Goal: Task Accomplishment & Management: Manage account settings

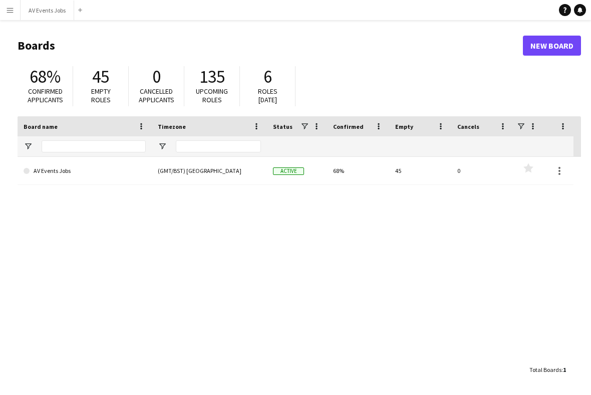
click at [135, 170] on link "AV Events Jobs" at bounding box center [85, 171] width 122 height 28
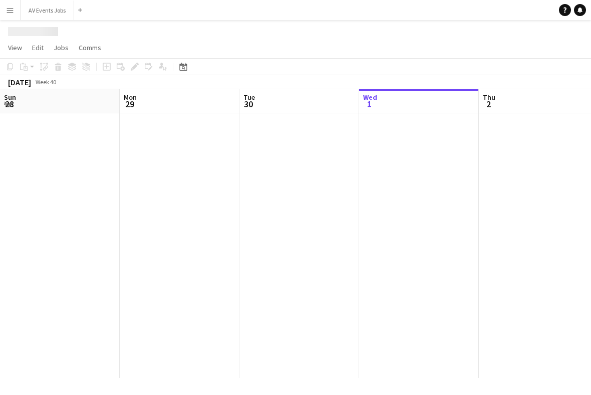
scroll to position [0, 239]
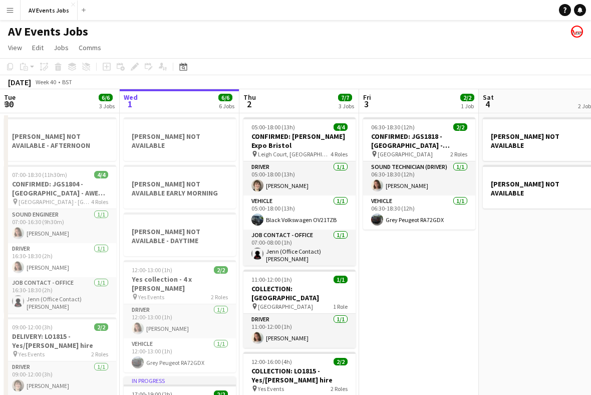
click at [181, 63] on icon "Date picker" at bounding box center [183, 67] width 8 height 8
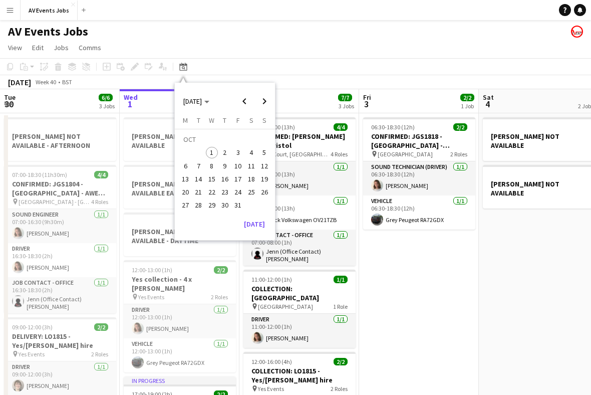
click at [213, 167] on span "8" at bounding box center [212, 166] width 12 height 12
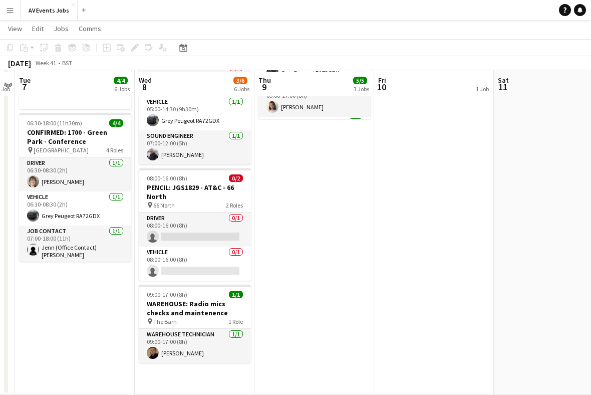
scroll to position [241, 0]
click at [224, 368] on app-date-cell "JAKE NOT AVAILABLE MAIR NOT AVAILABLE - DAYTIME ROSS NOT AVAILABLE 05:00-14:30 …" at bounding box center [195, 132] width 120 height 523
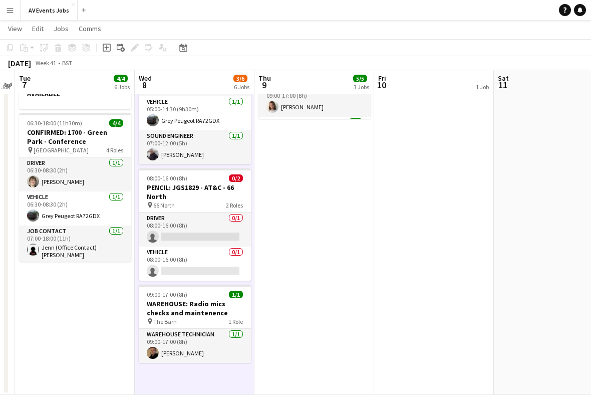
click at [226, 369] on app-date-cell "JAKE NOT AVAILABLE MAIR NOT AVAILABLE - DAYTIME ROSS NOT AVAILABLE 05:00-14:30 …" at bounding box center [195, 132] width 120 height 523
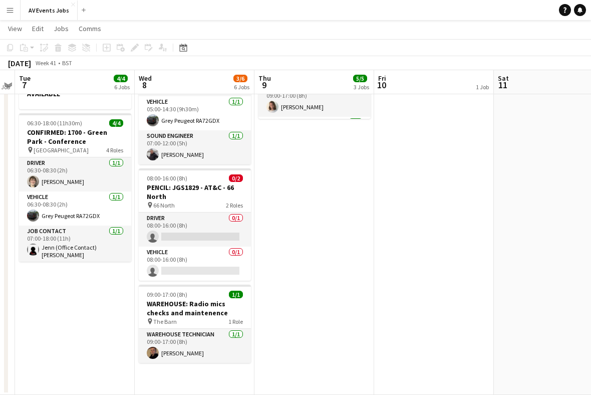
click at [218, 372] on app-date-cell "JAKE NOT AVAILABLE MAIR NOT AVAILABLE - DAYTIME ROSS NOT AVAILABLE 05:00-14:30 …" at bounding box center [195, 132] width 120 height 523
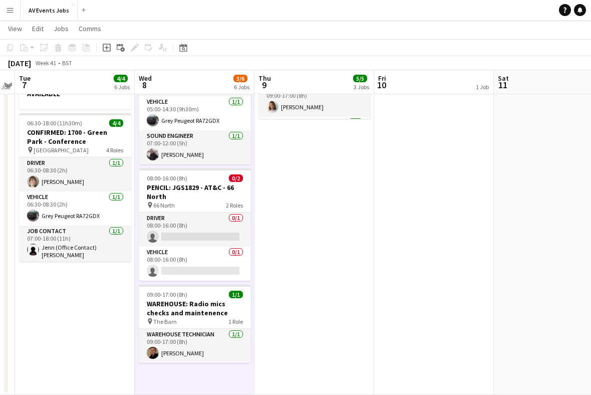
click at [106, 43] on div "Add job" at bounding box center [107, 48] width 12 height 12
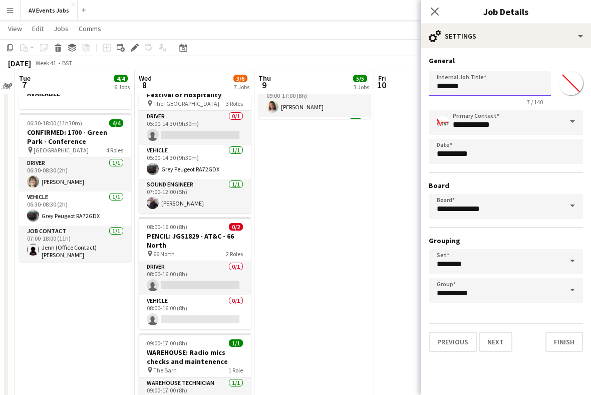
click at [478, 89] on input "*******" at bounding box center [490, 83] width 122 height 25
type input "**********"
click at [561, 347] on button "Finish" at bounding box center [564, 342] width 38 height 20
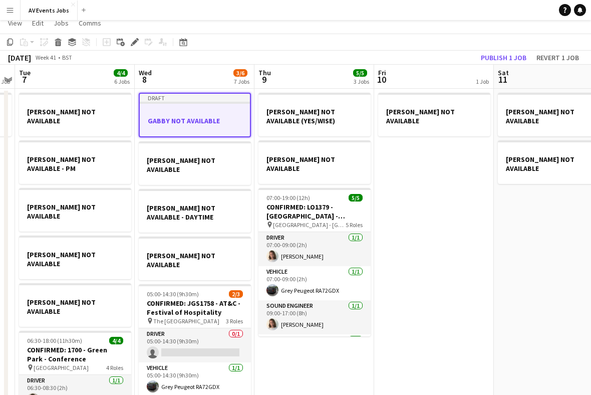
scroll to position [0, 0]
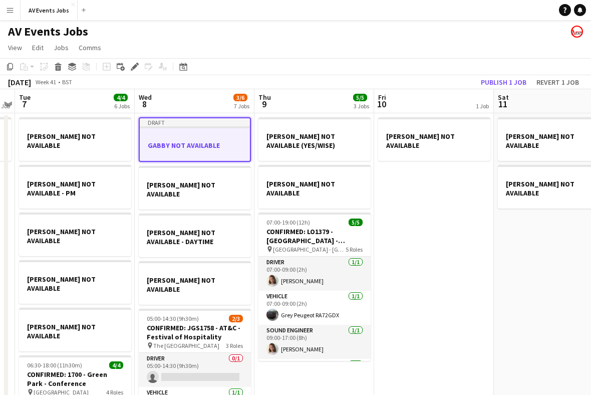
click at [513, 84] on button "Publish 1 job" at bounding box center [504, 82] width 54 height 13
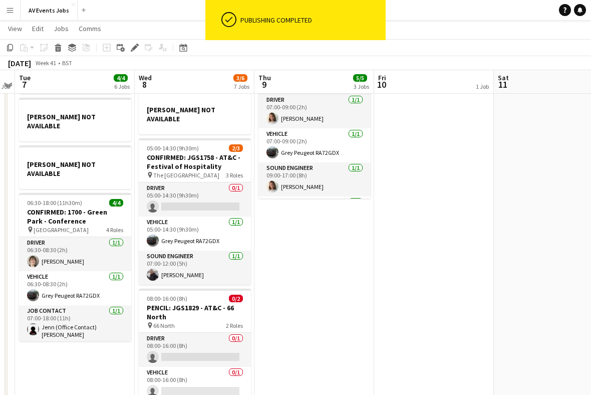
scroll to position [162, 0]
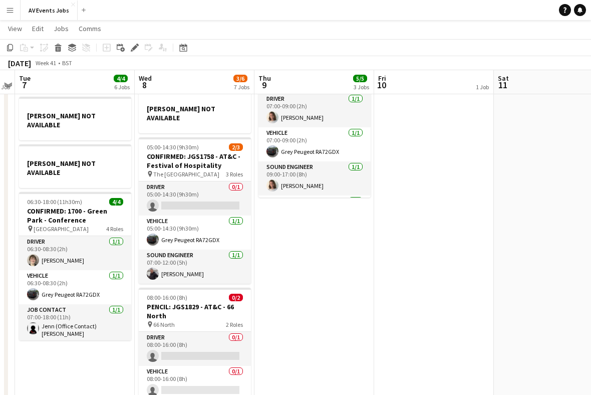
click at [212, 366] on app-card-role "Vehicle 0/1 08:00-16:00 (8h) single-neutral-actions" at bounding box center [195, 383] width 112 height 34
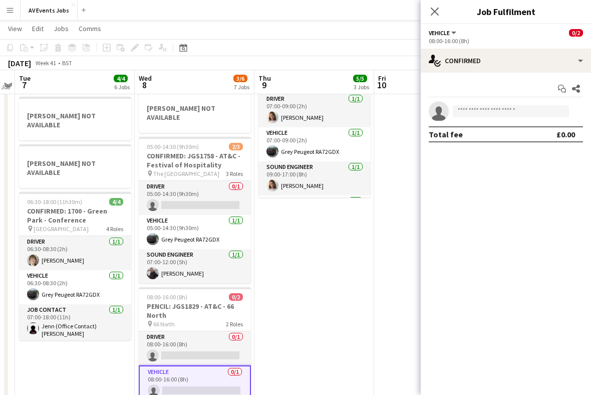
click at [219, 301] on h3 "PENCIL: JGS1829 - AT&C - 66 North" at bounding box center [195, 310] width 112 height 18
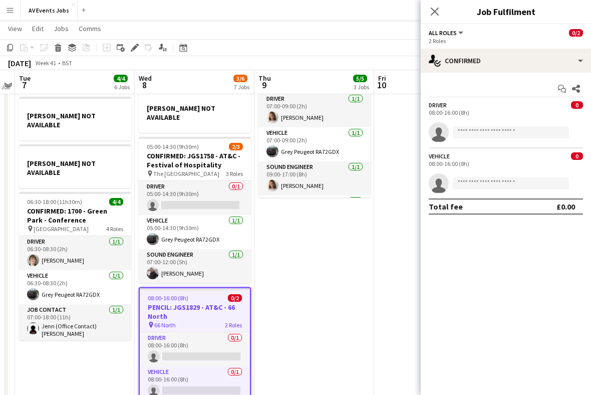
click at [138, 48] on icon "Edit" at bounding box center [135, 48] width 8 height 8
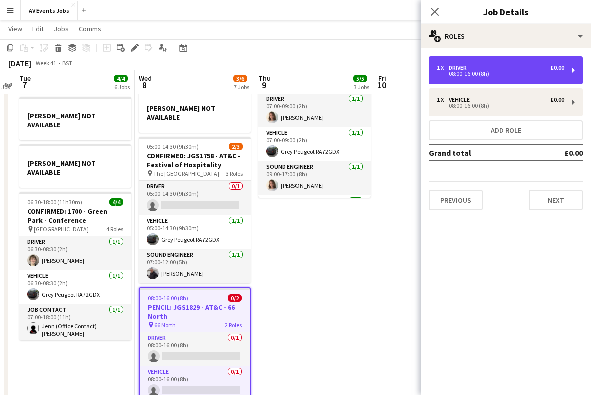
click at [441, 72] on div "08:00-16:00 (8h)" at bounding box center [501, 73] width 128 height 5
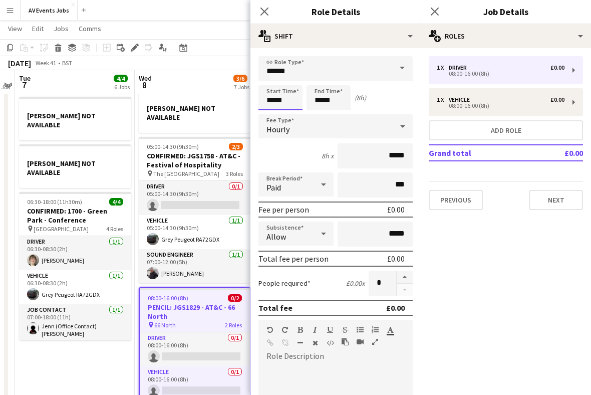
click at [293, 98] on input "*****" at bounding box center [280, 97] width 44 height 25
click at [274, 80] on div at bounding box center [270, 80] width 20 height 10
click at [274, 81] on div at bounding box center [270, 80] width 20 height 10
click at [273, 83] on div at bounding box center [270, 80] width 20 height 10
click at [274, 83] on div at bounding box center [270, 80] width 20 height 10
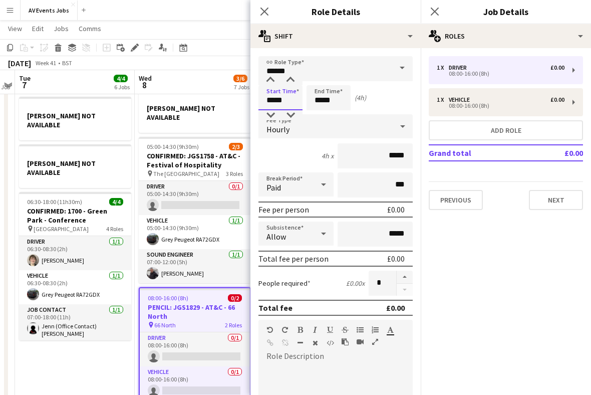
click at [270, 82] on div at bounding box center [270, 80] width 20 height 10
click at [275, 83] on div at bounding box center [270, 80] width 20 height 10
click at [274, 117] on div at bounding box center [270, 115] width 20 height 10
click at [272, 82] on div at bounding box center [270, 80] width 20 height 10
click at [288, 82] on div at bounding box center [290, 80] width 20 height 10
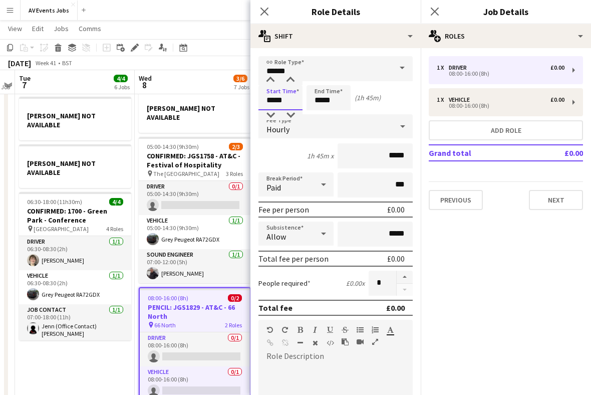
click at [290, 82] on div at bounding box center [290, 80] width 20 height 10
type input "*****"
click at [322, 100] on input "*****" at bounding box center [328, 97] width 44 height 25
click at [325, 82] on div at bounding box center [318, 80] width 20 height 10
click at [320, 119] on div at bounding box center [318, 115] width 20 height 10
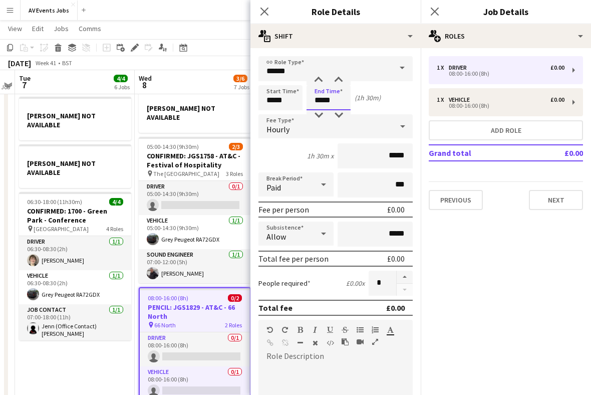
click at [323, 83] on div at bounding box center [318, 80] width 20 height 10
type input "*****"
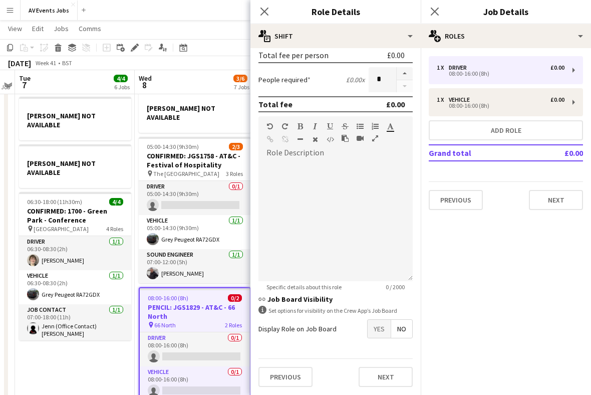
scroll to position [207, 0]
click at [333, 332] on label "Display Role on Job Board" at bounding box center [297, 328] width 78 height 9
click at [345, 330] on div "Display Role on Job Board Yes No" at bounding box center [335, 328] width 154 height 19
click at [301, 374] on button "Previous" at bounding box center [285, 377] width 54 height 20
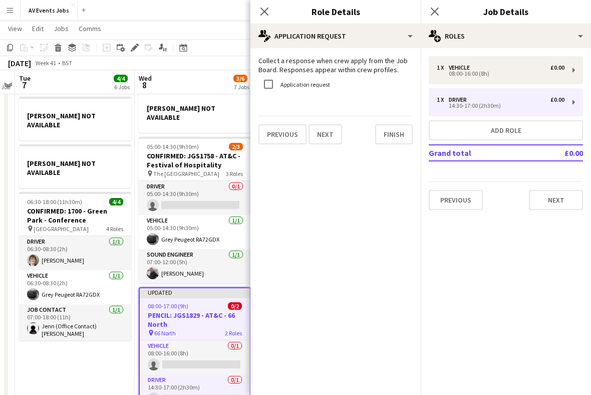
click at [398, 136] on button "Finish" at bounding box center [394, 134] width 38 height 20
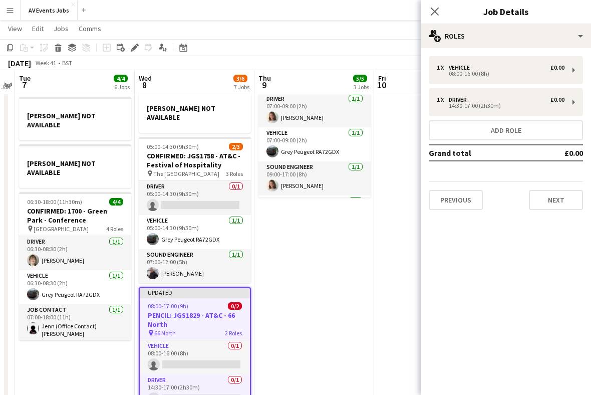
click at [436, 18] on app-icon "Close pop-in" at bounding box center [435, 12] width 12 height 12
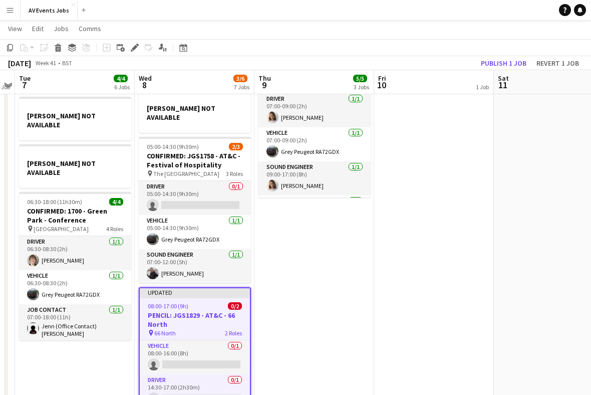
click at [205, 344] on app-card-role "Vehicle 0/1 08:00-16:00 (8h) single-neutral-actions" at bounding box center [195, 357] width 110 height 34
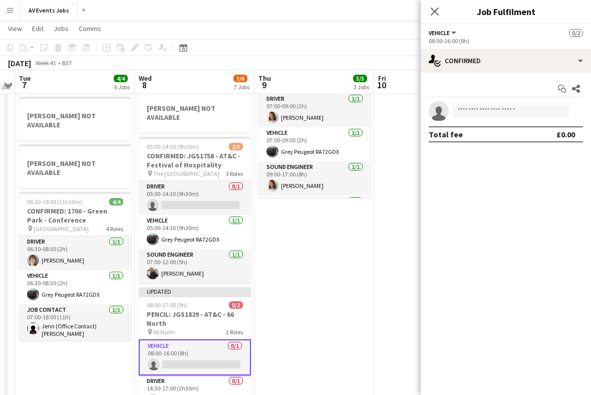
click at [195, 309] on h3 "PENCIL: JGS1829 - AT&C - 66 North" at bounding box center [195, 318] width 112 height 18
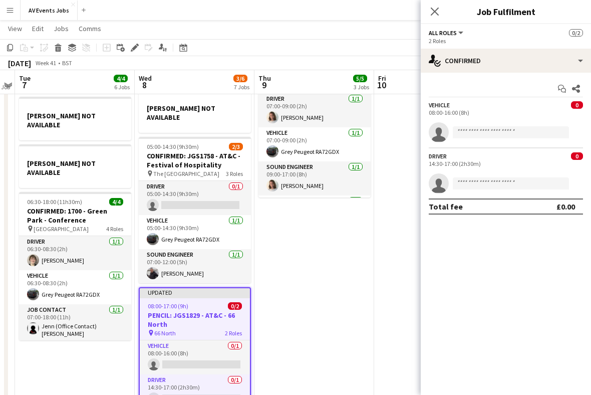
click at [139, 47] on div "Edit" at bounding box center [135, 48] width 12 height 12
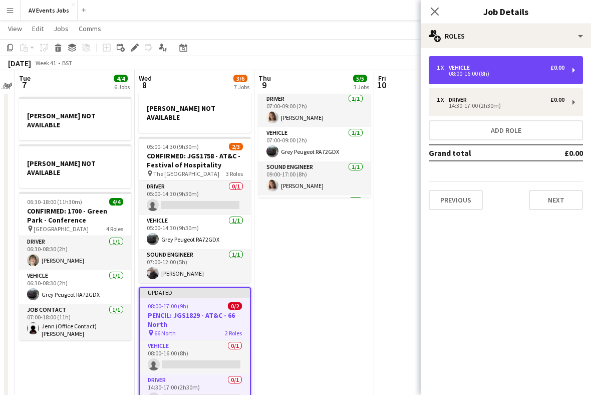
click at [445, 73] on div "08:00-16:00 (8h)" at bounding box center [501, 73] width 128 height 5
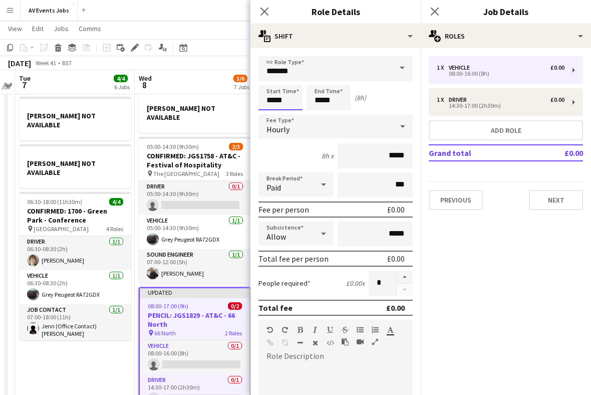
click at [288, 99] on input "*****" at bounding box center [280, 97] width 44 height 25
click at [275, 86] on input "*****" at bounding box center [280, 97] width 44 height 25
click at [275, 84] on div at bounding box center [270, 80] width 20 height 10
click at [276, 83] on div at bounding box center [270, 80] width 20 height 10
click at [273, 85] on div at bounding box center [270, 80] width 20 height 10
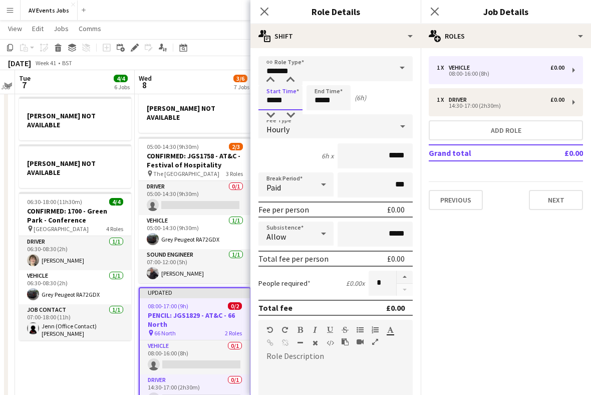
click at [277, 83] on div at bounding box center [270, 80] width 20 height 10
click at [275, 83] on div at bounding box center [270, 80] width 20 height 10
click at [274, 85] on div at bounding box center [270, 80] width 20 height 10
click at [277, 84] on div at bounding box center [270, 80] width 20 height 10
click at [293, 82] on div at bounding box center [290, 80] width 20 height 10
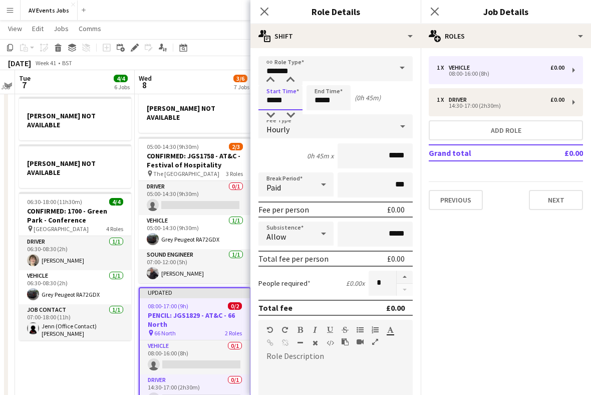
click at [291, 83] on div at bounding box center [290, 80] width 20 height 10
click at [271, 116] on div at bounding box center [270, 115] width 20 height 10
type input "*****"
click at [322, 101] on input "*****" at bounding box center [328, 97] width 44 height 25
click at [320, 82] on div at bounding box center [318, 80] width 20 height 10
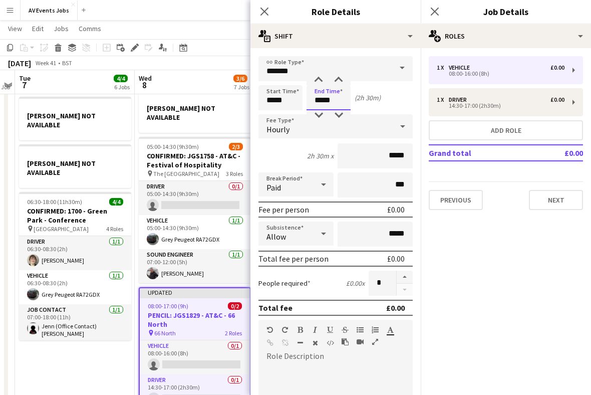
click at [321, 80] on div at bounding box center [318, 80] width 20 height 10
click at [320, 114] on div at bounding box center [318, 115] width 20 height 10
type input "*****"
click at [299, 155] on div "2h 30m x *****" at bounding box center [335, 155] width 154 height 25
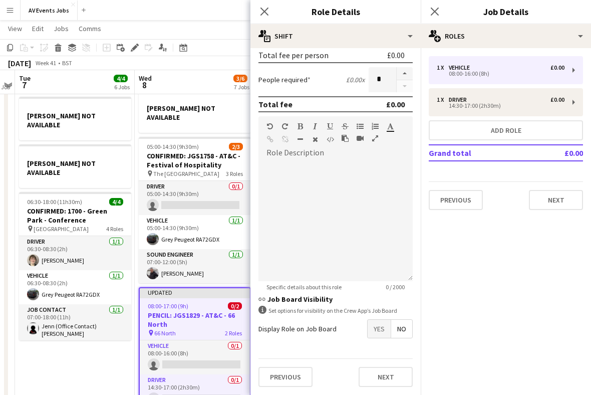
scroll to position [207, 0]
click at [294, 375] on button "Previous" at bounding box center [285, 377] width 54 height 20
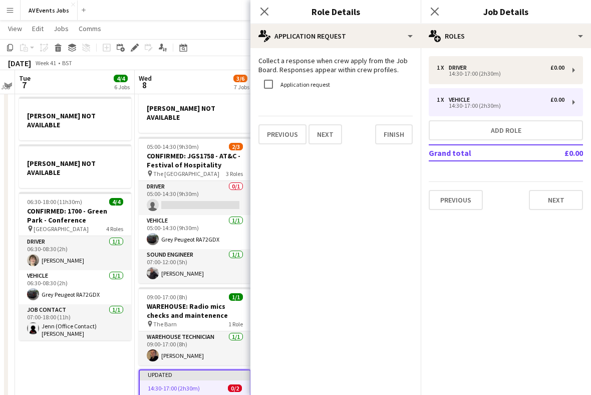
click at [404, 134] on button "Finish" at bounding box center [394, 134] width 38 height 20
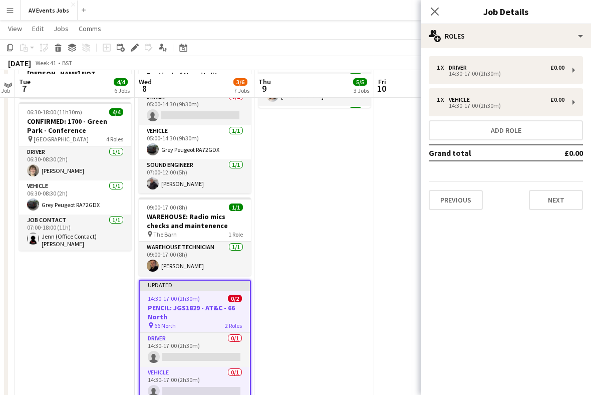
scroll to position [255, 0]
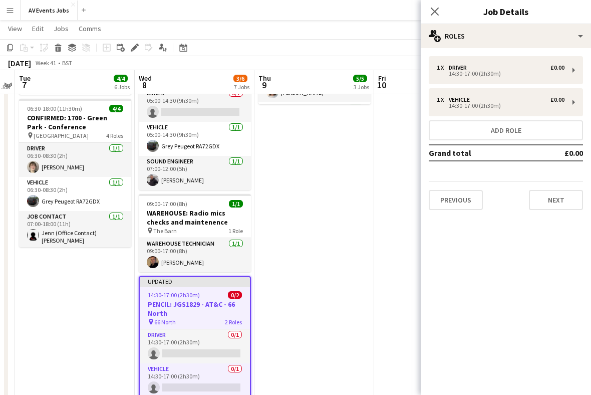
click at [208, 363] on app-card-role "Vehicle 0/1 14:30-17:00 (2h30m) single-neutral-actions" at bounding box center [195, 380] width 110 height 34
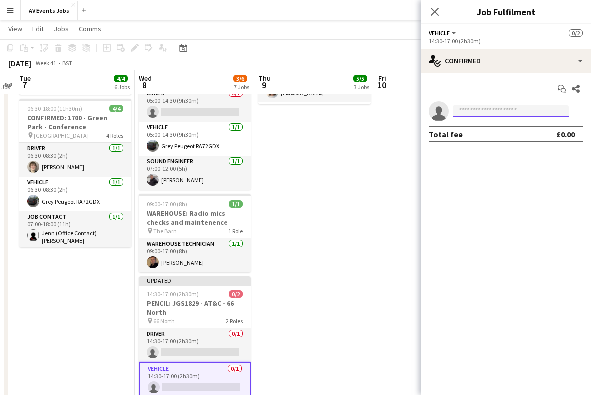
click at [497, 111] on input at bounding box center [511, 111] width 116 height 12
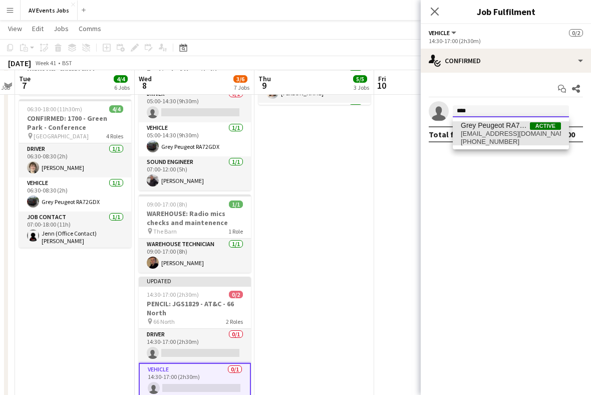
type input "****"
click at [510, 133] on span "greypeugeot_ra72gdx@av-events.co.uk" at bounding box center [511, 134] width 100 height 8
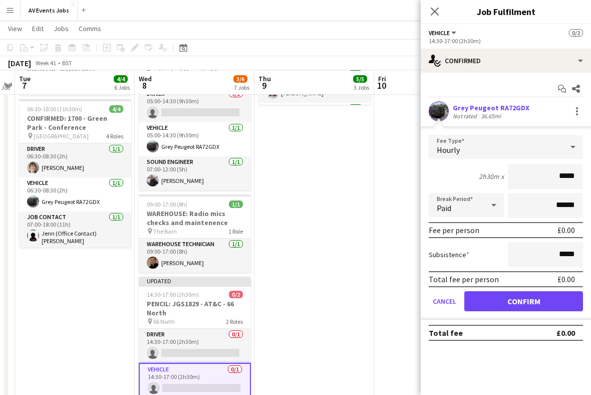
click at [554, 304] on button "Confirm" at bounding box center [523, 301] width 119 height 20
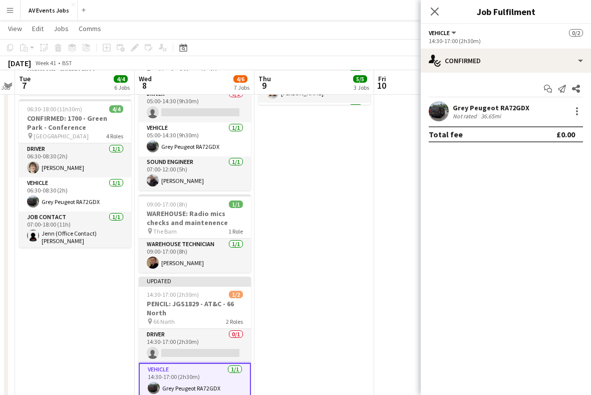
scroll to position [255, 0]
click at [435, 16] on icon "Close pop-in" at bounding box center [435, 12] width 8 height 8
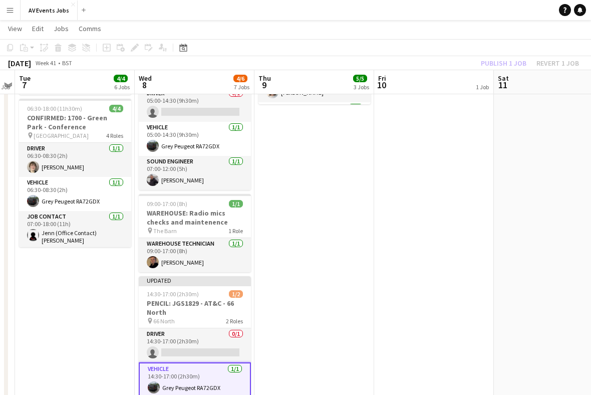
click at [209, 298] on h3 "PENCIL: JGS1829 - AT&C - 66 North" at bounding box center [195, 307] width 112 height 18
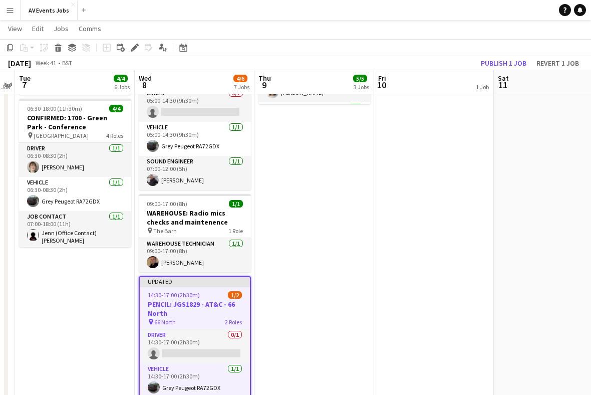
click at [511, 61] on button "Publish 1 job" at bounding box center [504, 63] width 54 height 13
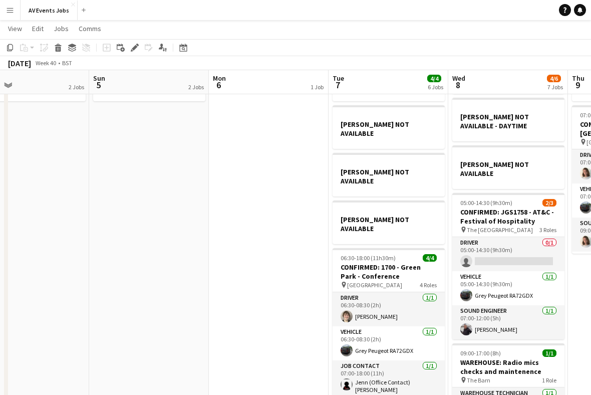
scroll to position [0, 270]
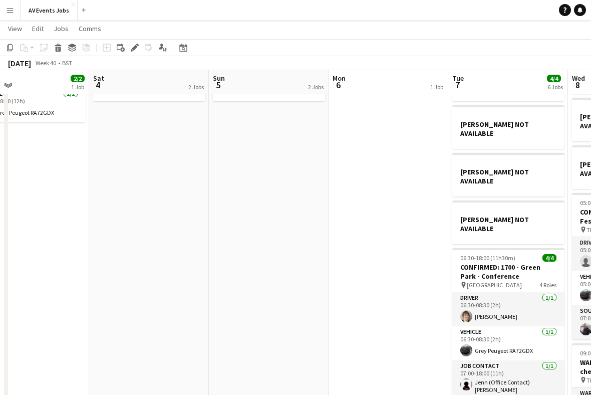
click at [185, 52] on div "Date picker" at bounding box center [183, 48] width 12 height 12
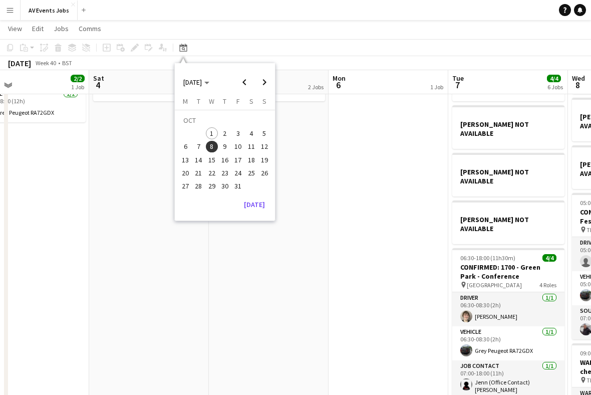
click at [259, 202] on button "[DATE]" at bounding box center [254, 204] width 29 height 16
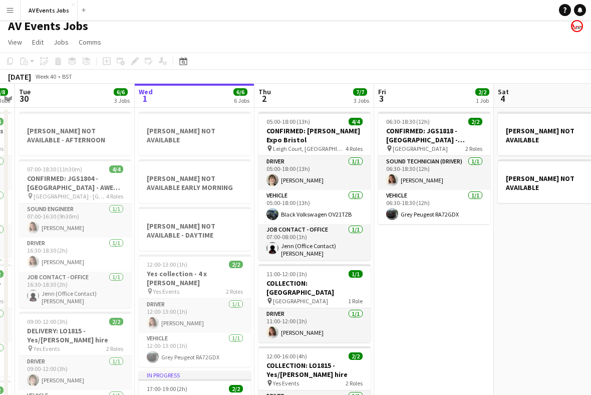
scroll to position [0, 0]
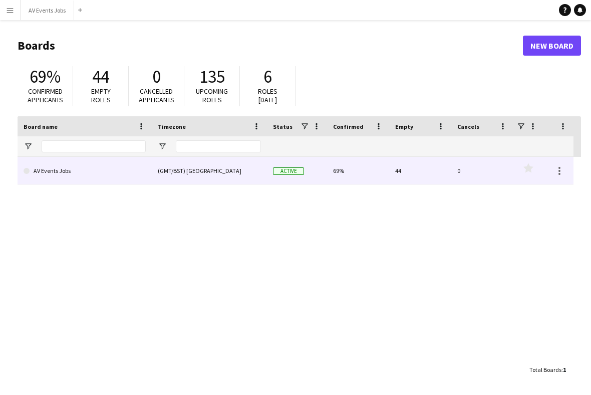
click at [117, 178] on link "AV Events Jobs" at bounding box center [85, 171] width 122 height 28
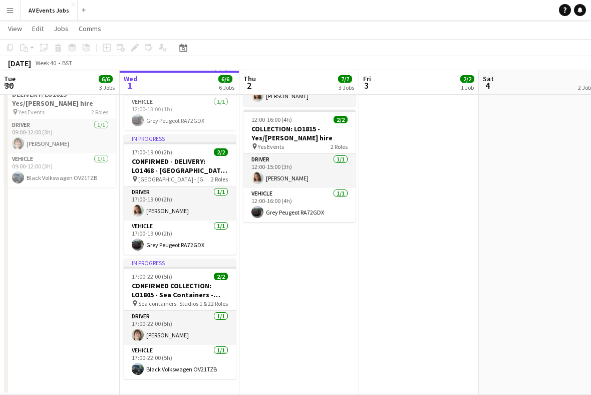
scroll to position [241, 0]
click at [313, 297] on app-date-cell "05:00-18:00 (13h) 4/4 CONFIRMED: [PERSON_NAME] Expo Bristol pin Leigh Court, Br…" at bounding box center [299, 132] width 120 height 523
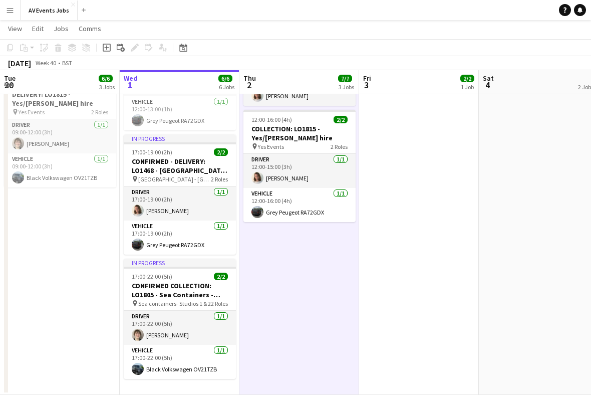
click at [106, 45] on icon "Add job" at bounding box center [107, 48] width 8 height 8
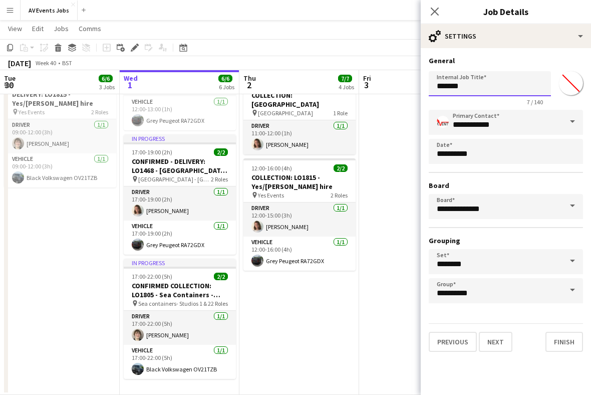
click at [475, 90] on input "*******" at bounding box center [490, 83] width 122 height 25
type input "**********"
click at [566, 342] on button "Finish" at bounding box center [564, 342] width 38 height 20
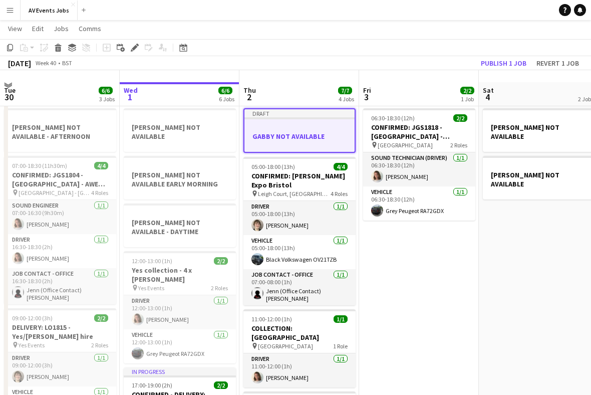
scroll to position [0, 0]
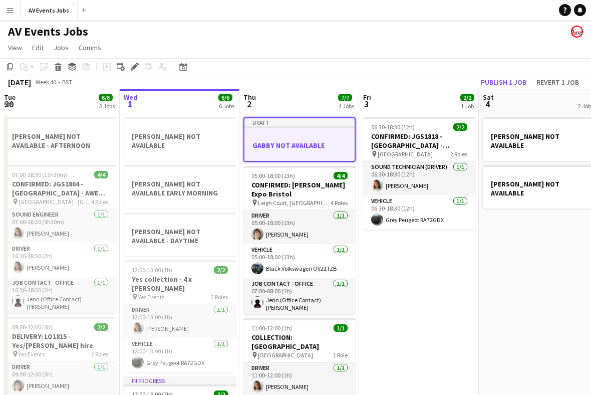
click at [511, 85] on button "Publish 1 job" at bounding box center [504, 82] width 54 height 13
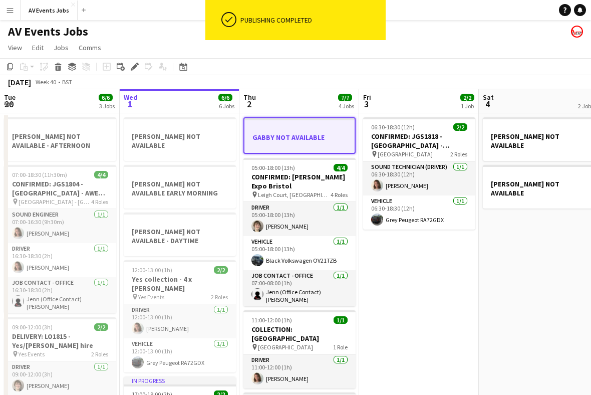
click at [425, 278] on app-date-cell "06:30-18:30 (12h) 2/2 CONFIRMED: JGS1818 - [GEOGRAPHIC_DATA] - Mapletree VIP ev…" at bounding box center [419, 374] width 120 height 523
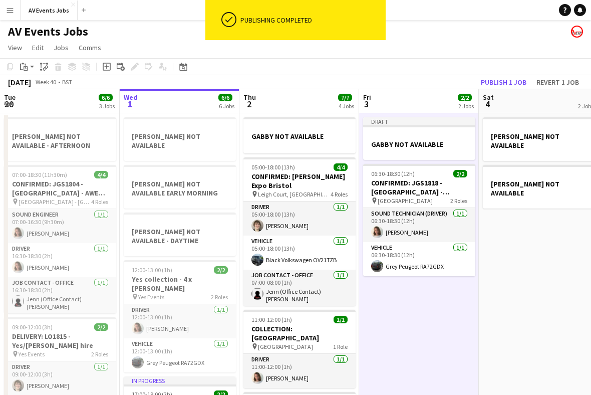
click at [548, 292] on app-date-cell "[PERSON_NAME] NOT AVAILABLE [PERSON_NAME] NOT AVAILABLE" at bounding box center [539, 374] width 120 height 523
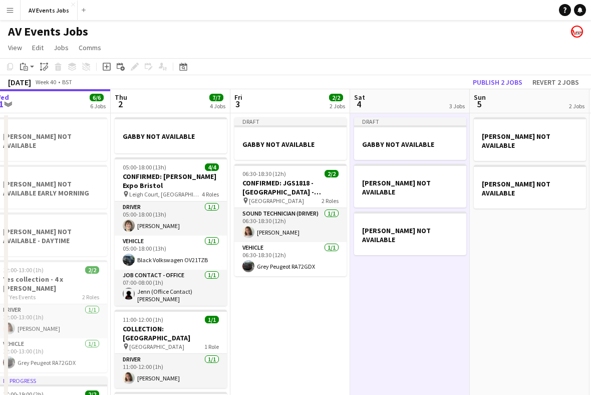
scroll to position [0, 378]
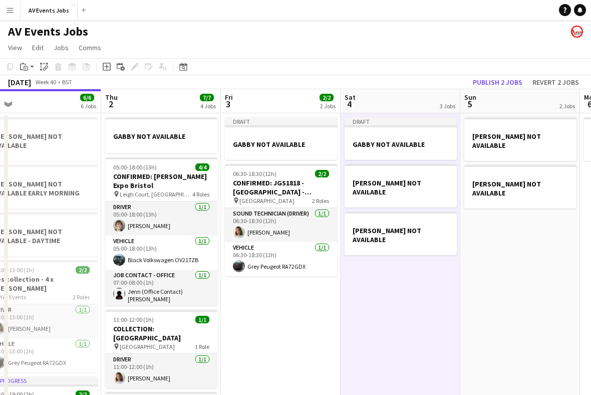
click at [517, 286] on app-date-cell "[PERSON_NAME] NOT AVAILABLE [PERSON_NAME] NOT AVAILABLE" at bounding box center [520, 374] width 120 height 523
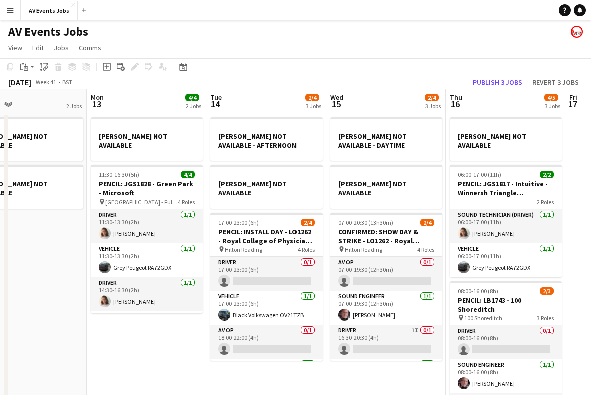
scroll to position [0, 272]
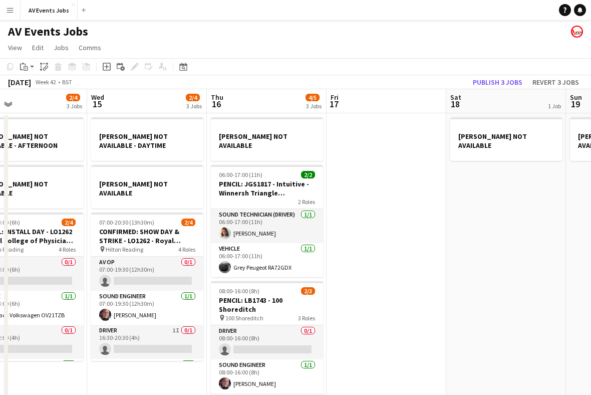
click at [188, 67] on div "Date picker" at bounding box center [183, 67] width 12 height 12
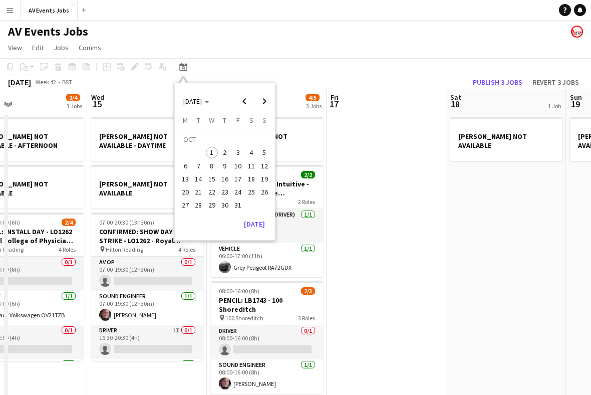
click at [270, 154] on button "5" at bounding box center [264, 152] width 13 height 13
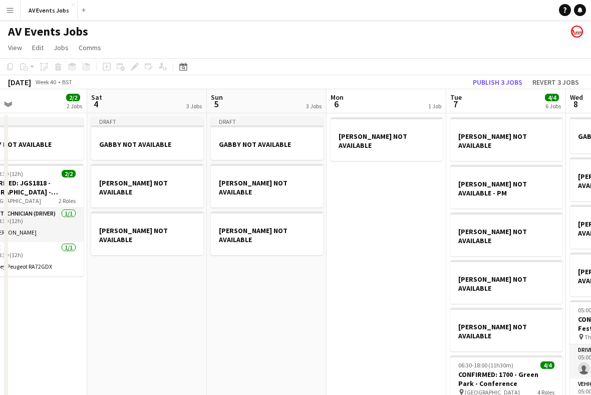
scroll to position [0, 344]
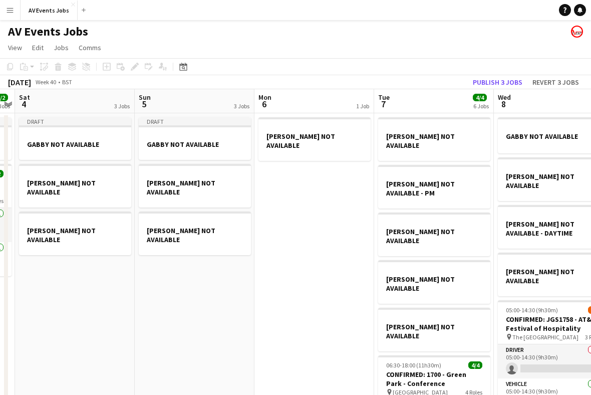
click at [311, 260] on app-date-cell "[PERSON_NAME] NOT AVAILABLE" at bounding box center [314, 382] width 120 height 539
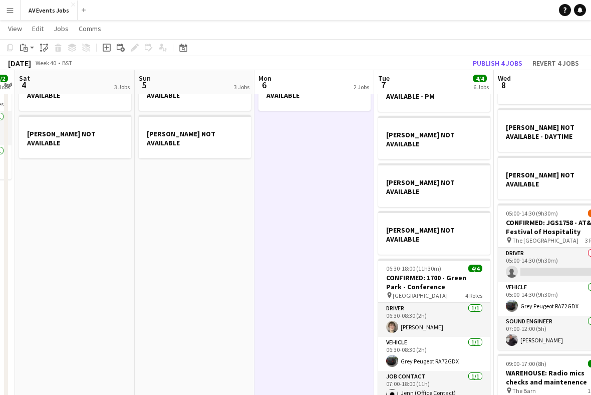
scroll to position [100, 0]
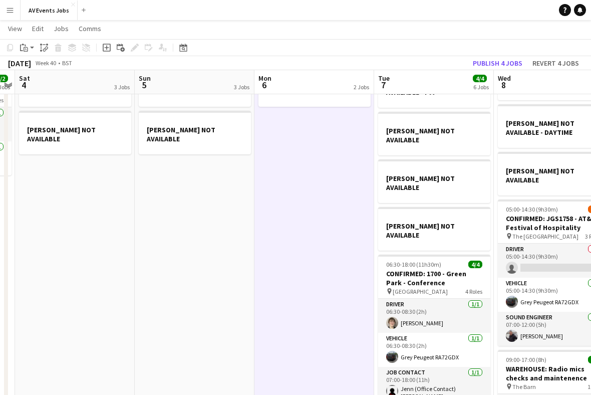
click at [452, 373] on app-date-cell "JAKE NOT AVAILABLE [PERSON_NAME] NOT AVAILABLE - PM [PERSON_NAME] NOT AVAILABLE…" at bounding box center [434, 282] width 120 height 539
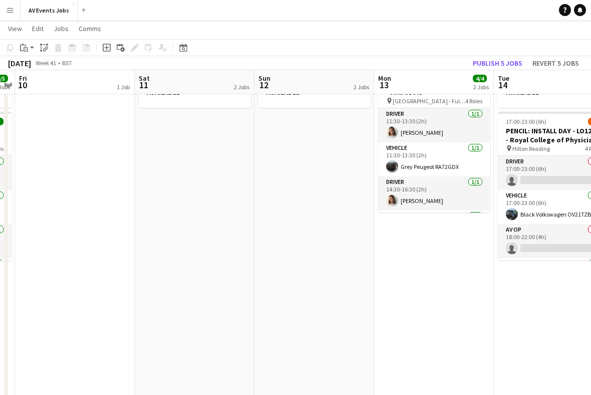
scroll to position [0, 346]
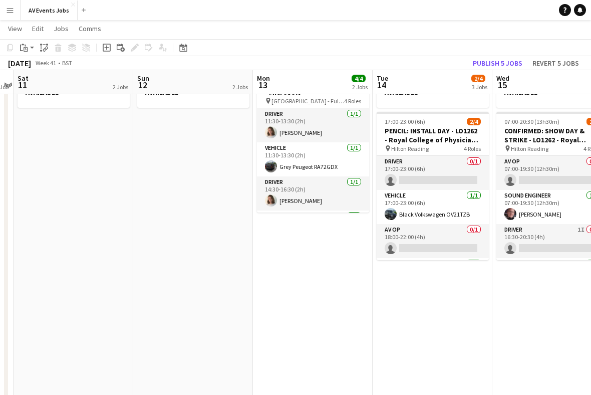
click at [187, 48] on icon at bounding box center [183, 48] width 8 height 8
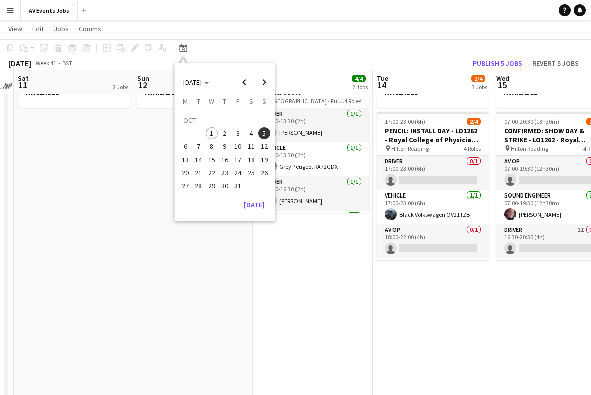
click at [211, 147] on span "8" at bounding box center [212, 147] width 12 height 12
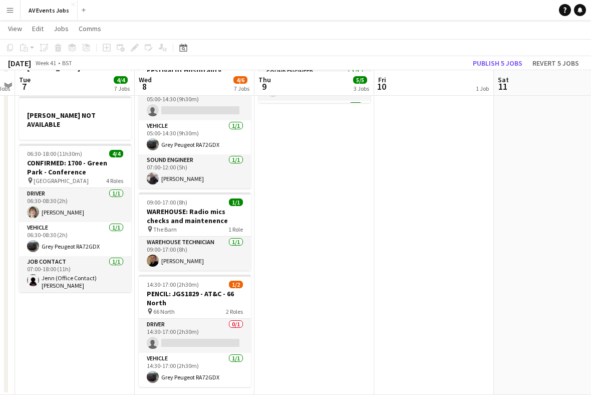
scroll to position [257, 0]
click at [227, 381] on app-date-cell "GABBY NOT AVAILABLE JAKE NOT AVAILABLE [PERSON_NAME] NOT AVAILABLE - DAYTIME [P…" at bounding box center [195, 124] width 120 height 539
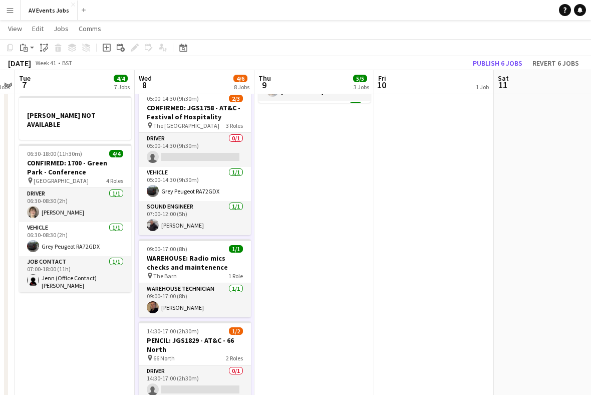
click at [330, 287] on app-date-cell "LIAM NOT AVAILABLE (YES/WISE) [PERSON_NAME] NOT AVAILABLE 07:00-19:00 (12h) 5/5…" at bounding box center [314, 148] width 120 height 586
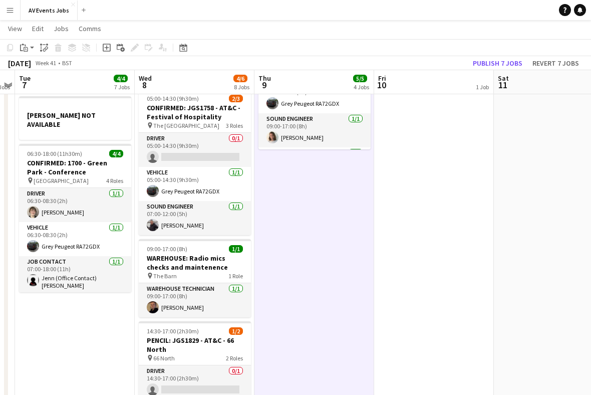
click at [450, 264] on app-date-cell "[PERSON_NAME] NOT AVAILABLE" at bounding box center [434, 148] width 120 height 586
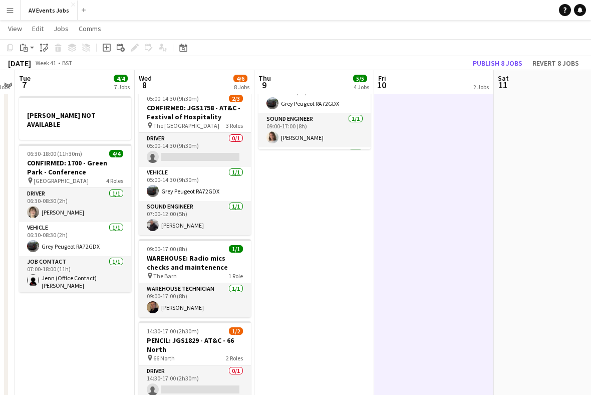
click at [539, 236] on app-date-cell "[PERSON_NAME] NOT AVAILABLE [PERSON_NAME] NOT AVAILABLE" at bounding box center [554, 148] width 120 height 586
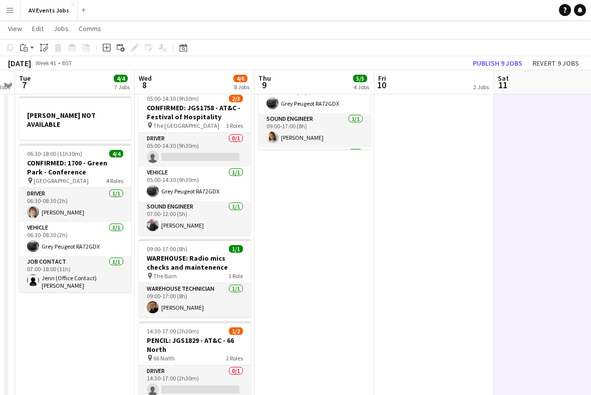
click at [185, 47] on icon at bounding box center [183, 48] width 8 height 8
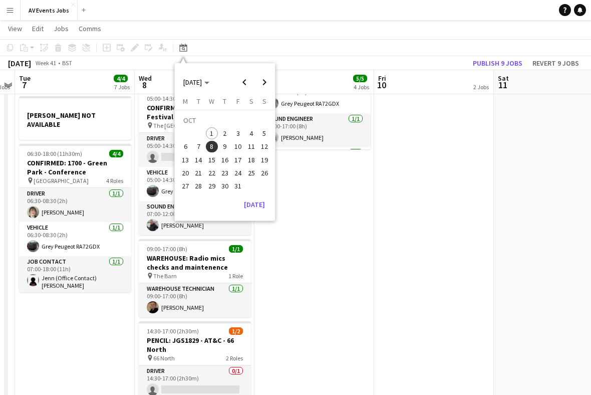
click at [267, 146] on span "12" at bounding box center [264, 147] width 12 height 12
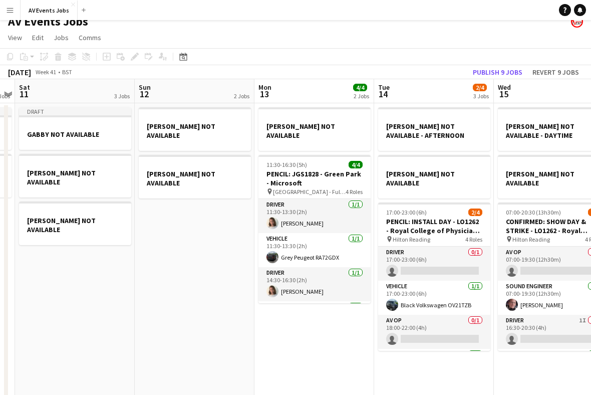
scroll to position [0, 0]
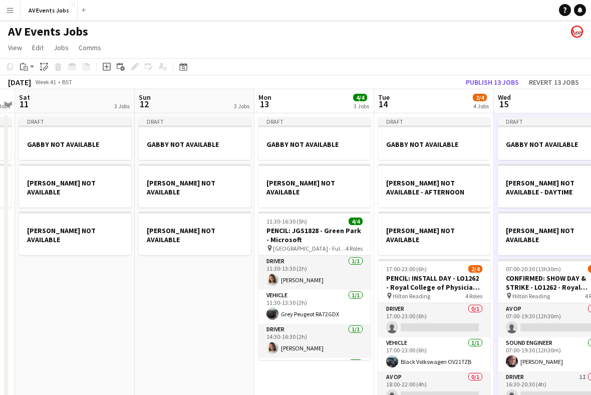
click at [194, 64] on app-toolbar "Copy Paste Paste Command V Paste with crew Command Shift V Paste linked Job [GE…" at bounding box center [295, 66] width 591 height 17
click at [187, 68] on div "Date picker" at bounding box center [183, 67] width 12 height 12
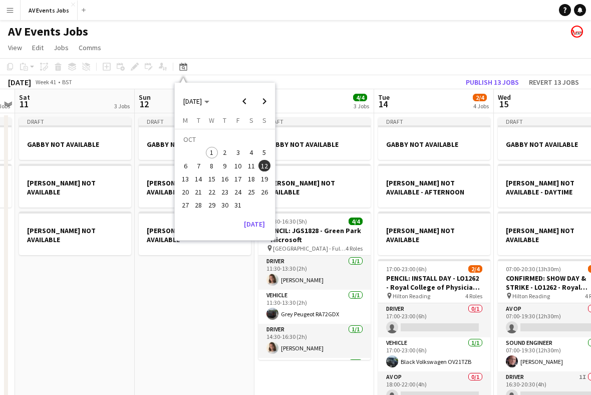
click at [226, 178] on span "16" at bounding box center [225, 179] width 12 height 12
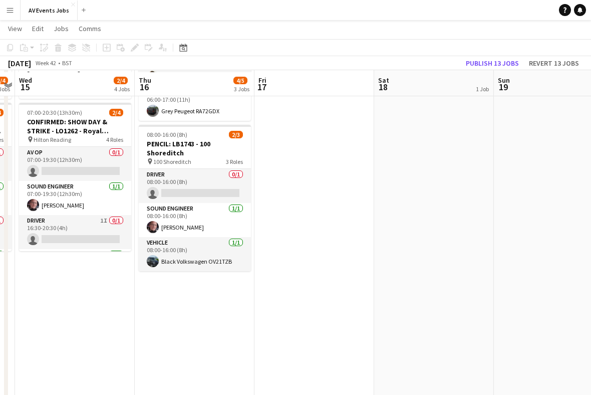
scroll to position [157, 0]
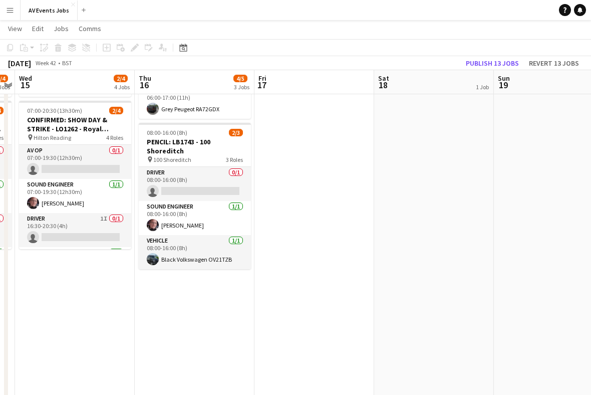
click at [213, 307] on app-date-cell "[PERSON_NAME] NOT AVAILABLE 06:00-17:00 (11h) 2/2 PENCIL: JGS1817 - Intuitive -…" at bounding box center [195, 248] width 120 height 586
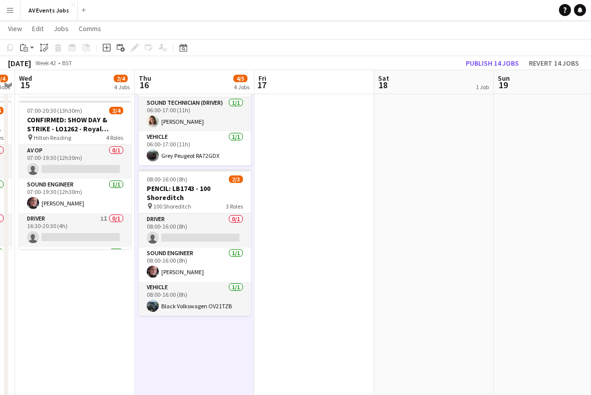
click at [330, 294] on app-date-cell at bounding box center [314, 248] width 120 height 586
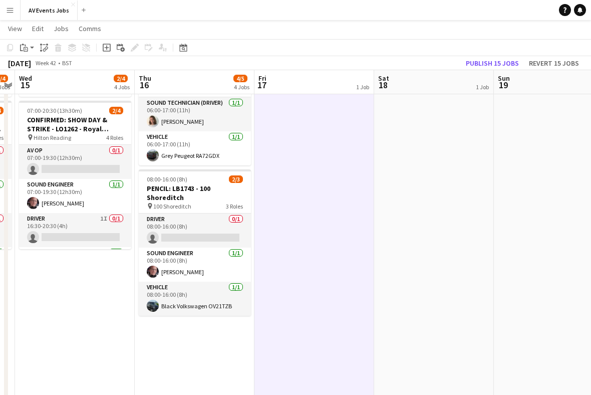
click at [447, 279] on app-date-cell "[PERSON_NAME] NOT AVAILABLE" at bounding box center [434, 248] width 120 height 586
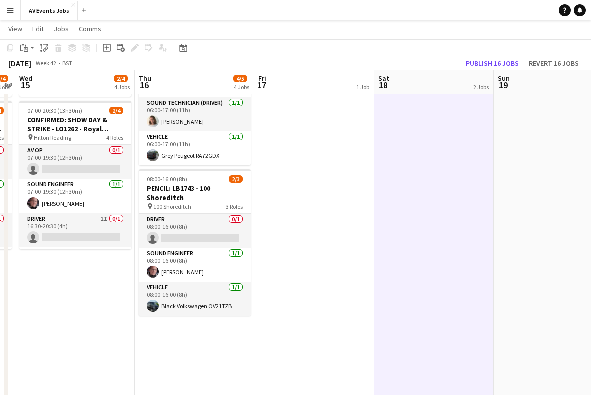
click at [541, 264] on app-date-cell "[PERSON_NAME] NOT AVAILABLE" at bounding box center [554, 248] width 120 height 586
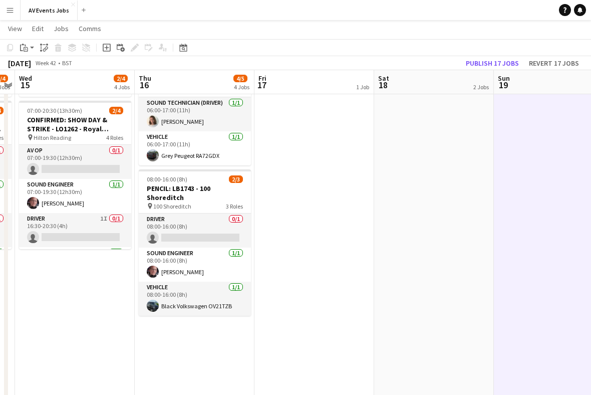
click at [188, 44] on div "Date picker" at bounding box center [183, 48] width 12 height 12
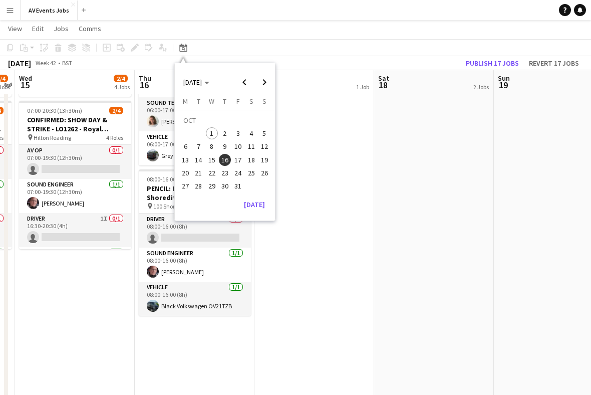
click at [189, 170] on span "20" at bounding box center [185, 173] width 12 height 12
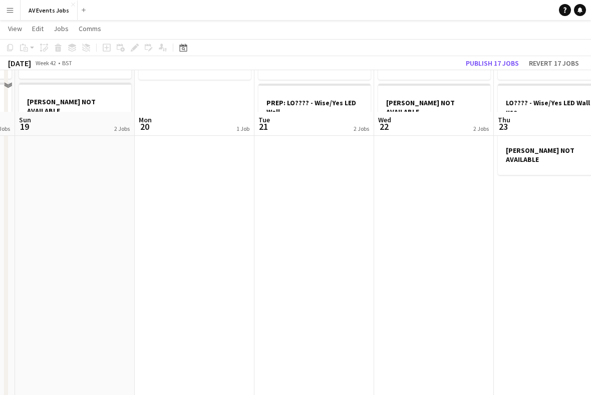
scroll to position [0, 0]
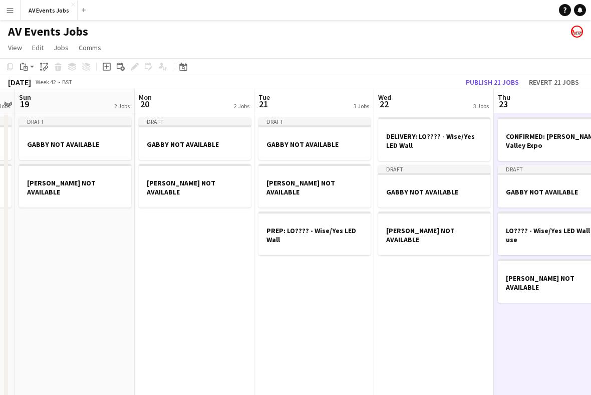
click at [189, 64] on div "Date picker" at bounding box center [183, 67] width 12 height 12
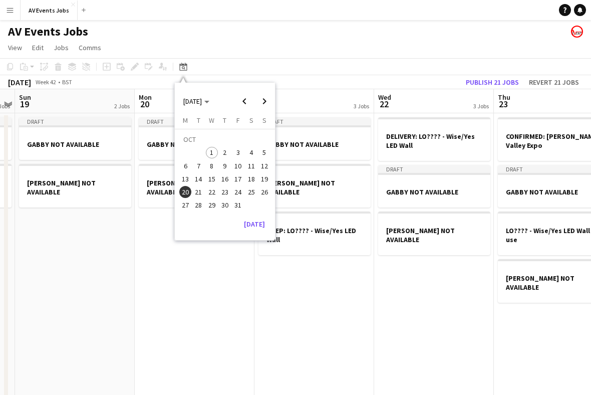
click at [241, 189] on span "24" at bounding box center [238, 192] width 12 height 12
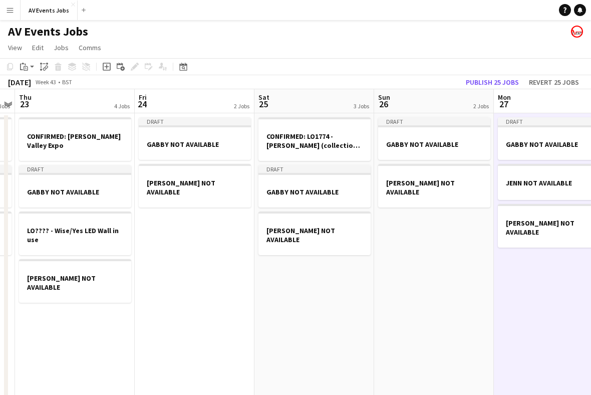
click at [185, 72] on div "Date picker" at bounding box center [183, 67] width 12 height 12
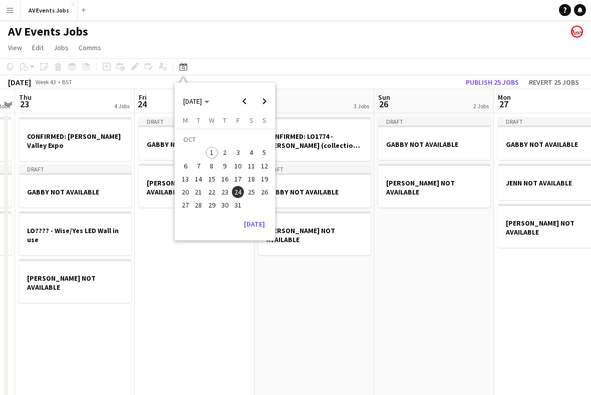
click at [202, 205] on span "28" at bounding box center [199, 205] width 12 height 12
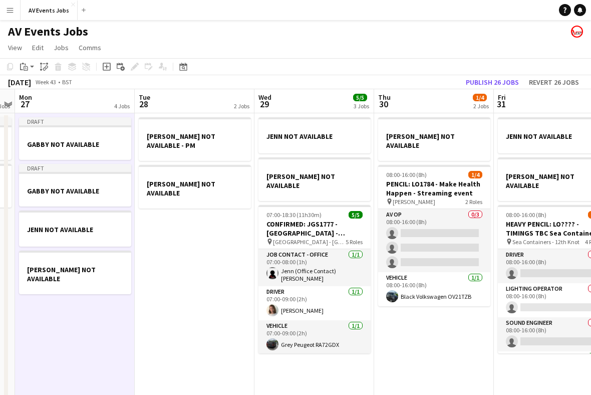
click at [100, 145] on h3 "GABBY NOT AVAILABLE" at bounding box center [75, 144] width 112 height 9
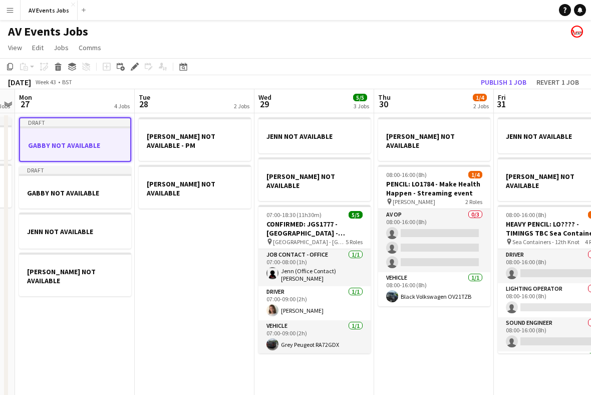
click at [64, 63] on div "Delete" at bounding box center [58, 67] width 12 height 12
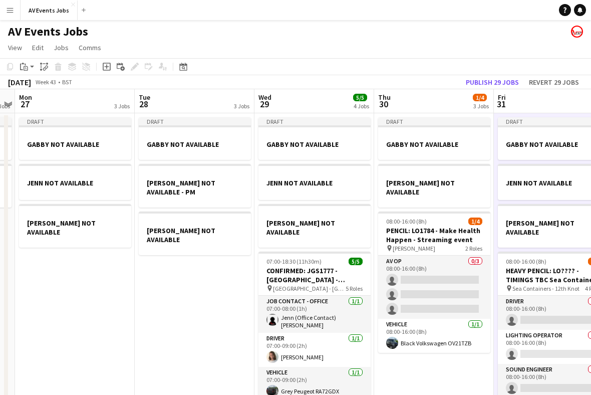
click at [186, 67] on icon "Date picker" at bounding box center [183, 67] width 8 height 8
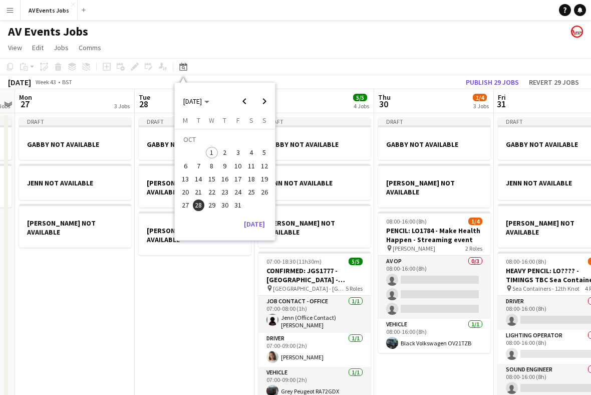
click at [267, 101] on span "Next month" at bounding box center [264, 101] width 20 height 20
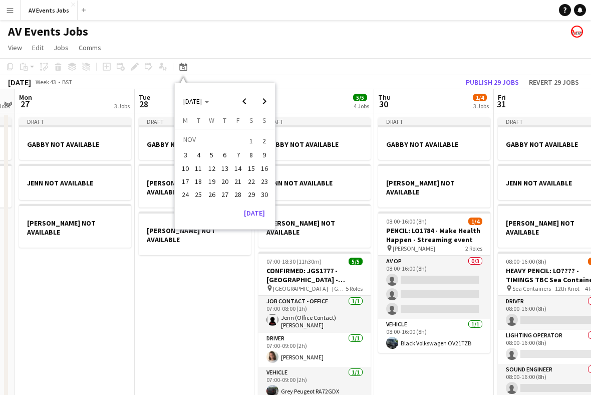
click at [254, 137] on span "1" at bounding box center [251, 141] width 12 height 14
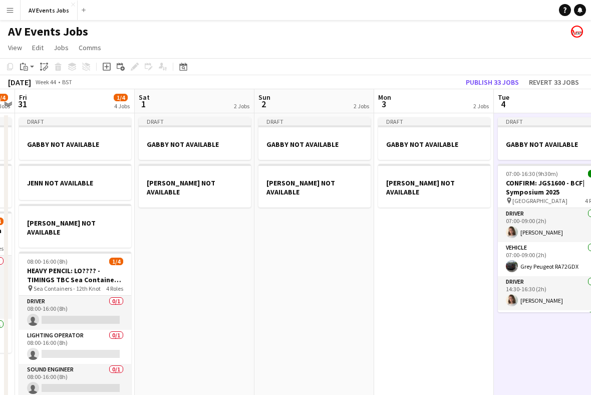
click at [188, 70] on div "Date picker" at bounding box center [183, 67] width 12 height 12
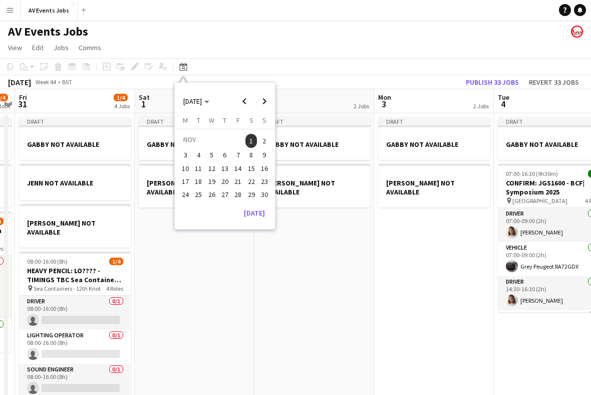
click at [214, 150] on span "5" at bounding box center [212, 155] width 12 height 12
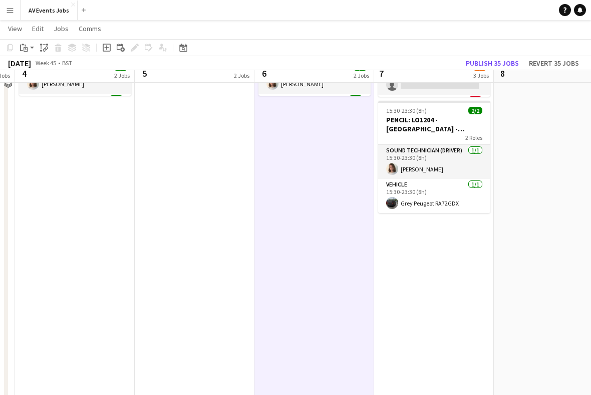
scroll to position [240, 0]
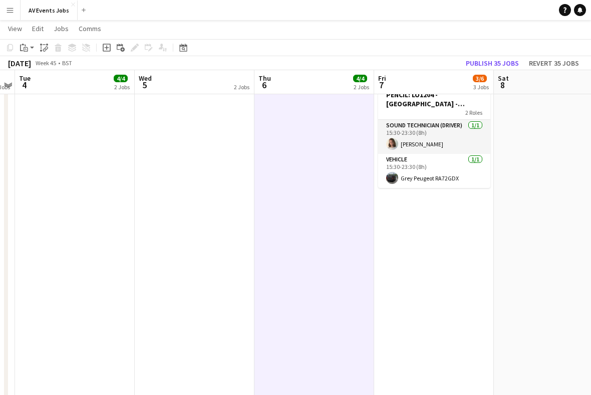
click at [451, 274] on app-date-cell "[PERSON_NAME] NOT AVAILABLE 14:00-03:00 (13h) (Sat) 1/4 CONFIRMED: LO1643 - 8Ra…" at bounding box center [434, 165] width 120 height 586
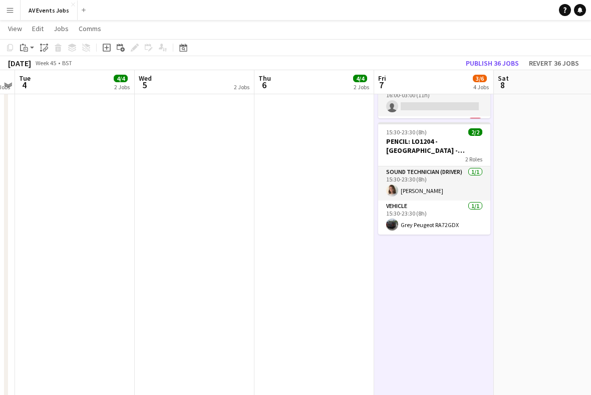
click at [540, 242] on app-date-cell at bounding box center [554, 165] width 120 height 586
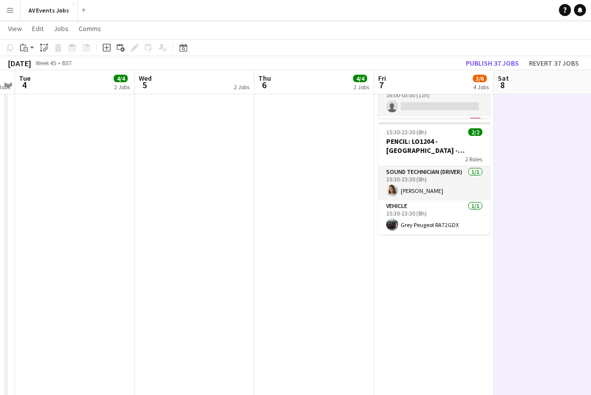
click at [182, 47] on icon at bounding box center [183, 48] width 8 height 8
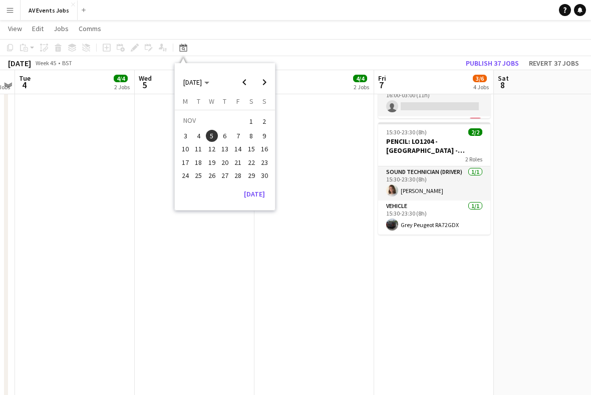
click at [264, 134] on span "9" at bounding box center [264, 136] width 12 height 12
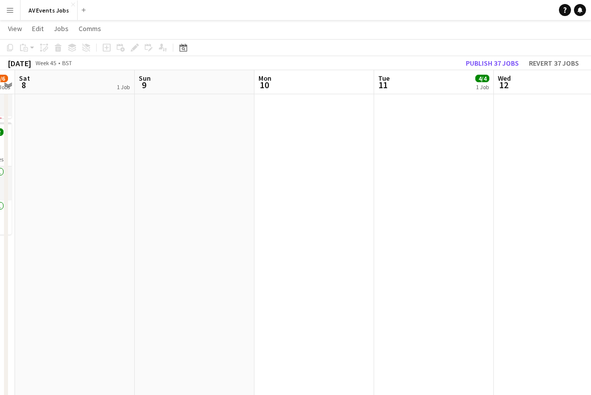
click at [197, 167] on app-date-cell at bounding box center [195, 165] width 120 height 586
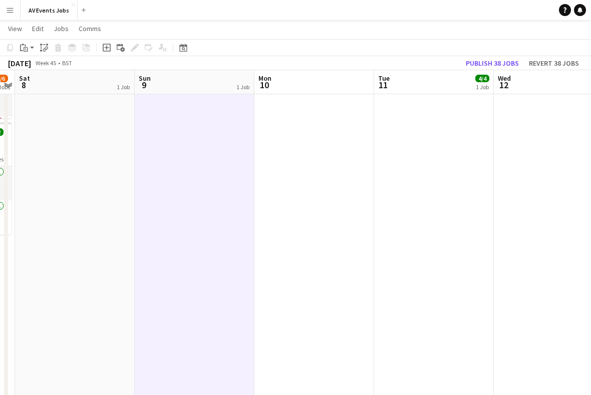
click at [332, 190] on app-date-cell at bounding box center [314, 165] width 120 height 586
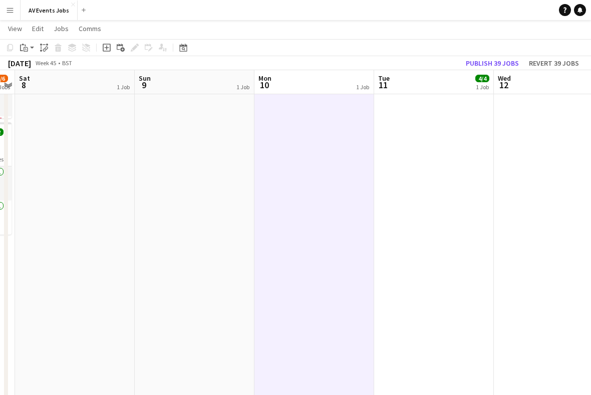
click at [445, 192] on app-date-cell "06:30-19:00 (12h30m) 4/4 PENCIL - [GEOGRAPHIC_DATA] PA (no tech) pin Green Park…" at bounding box center [434, 165] width 120 height 586
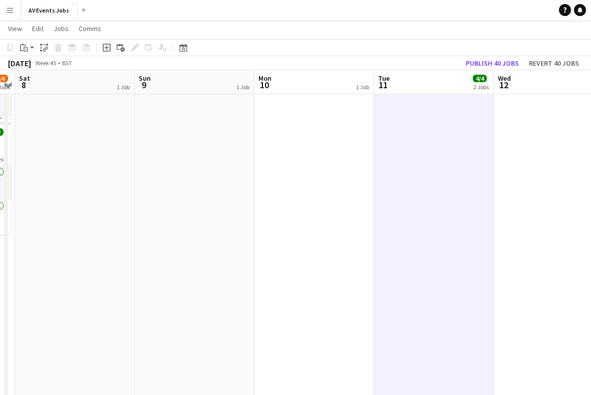
click at [549, 186] on app-date-cell "[PERSON_NAME] NOT AVAILABLE - DAYTIME 08:00-16:00 (8h) 2/2 PENCIL: JGS1745/6 [P…" at bounding box center [554, 165] width 120 height 586
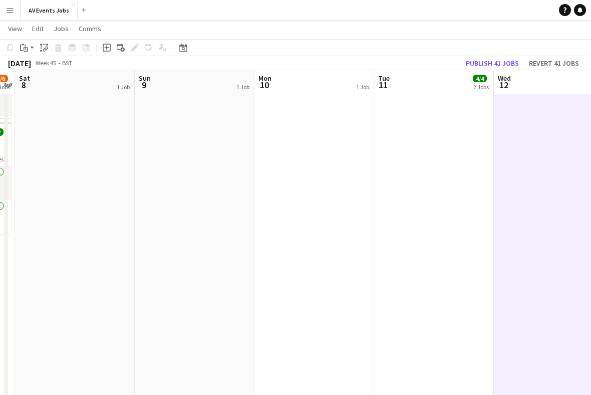
click at [185, 46] on icon at bounding box center [183, 48] width 8 height 8
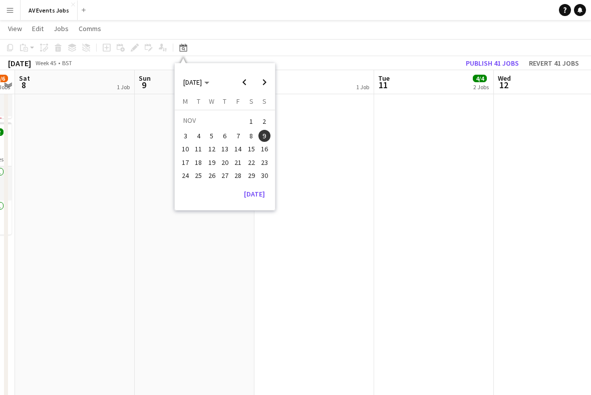
click at [239, 144] on span "14" at bounding box center [238, 149] width 12 height 12
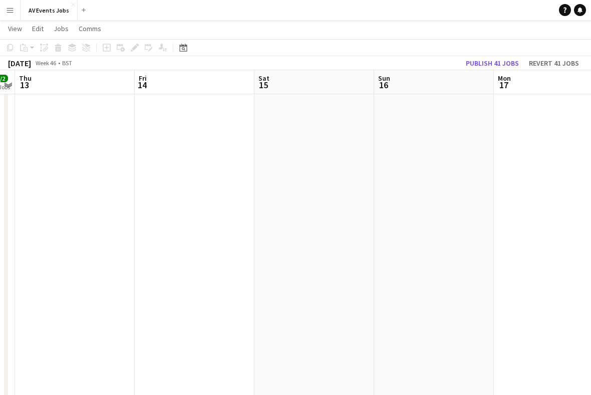
click at [104, 221] on app-date-cell at bounding box center [75, 165] width 120 height 586
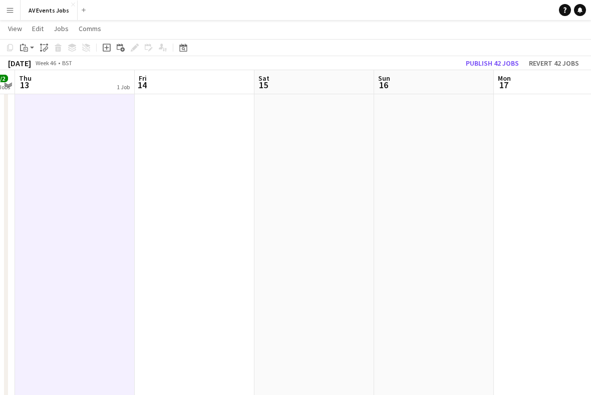
click at [210, 216] on app-date-cell at bounding box center [195, 165] width 120 height 586
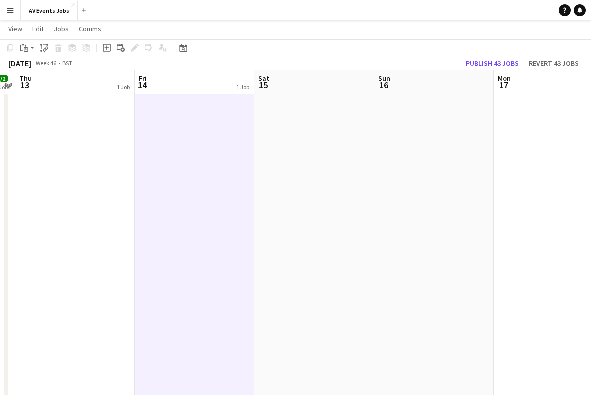
click at [295, 200] on app-date-cell at bounding box center [314, 165] width 120 height 586
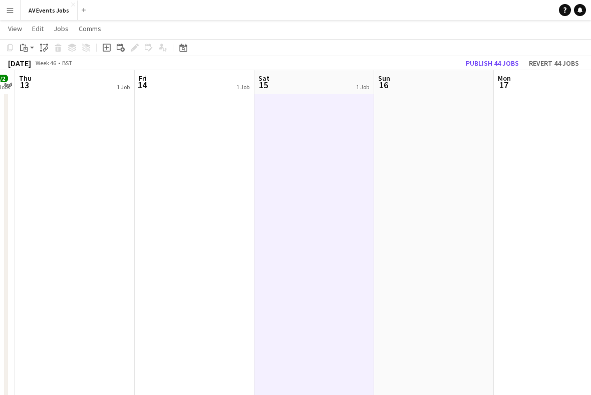
click at [431, 187] on app-date-cell at bounding box center [434, 165] width 120 height 586
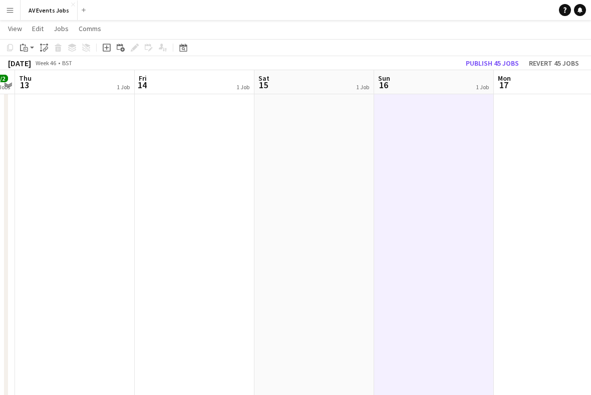
click at [538, 181] on app-date-cell at bounding box center [554, 165] width 120 height 586
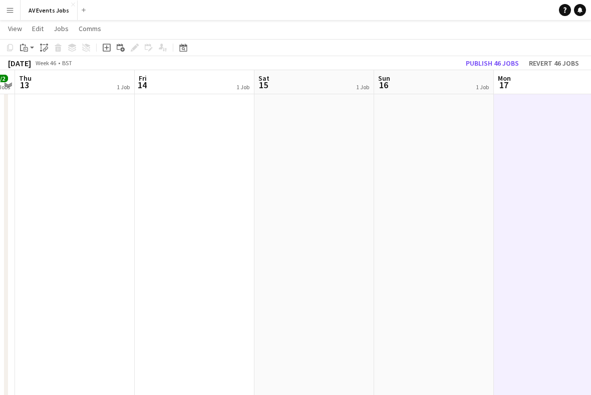
click at [189, 51] on div "Date picker" at bounding box center [183, 48] width 12 height 12
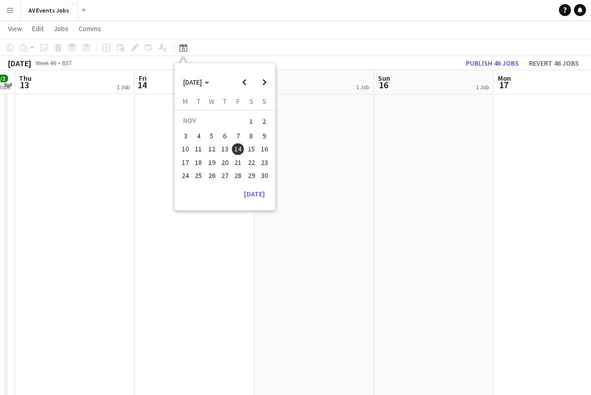
click at [201, 159] on span "18" at bounding box center [199, 162] width 12 height 12
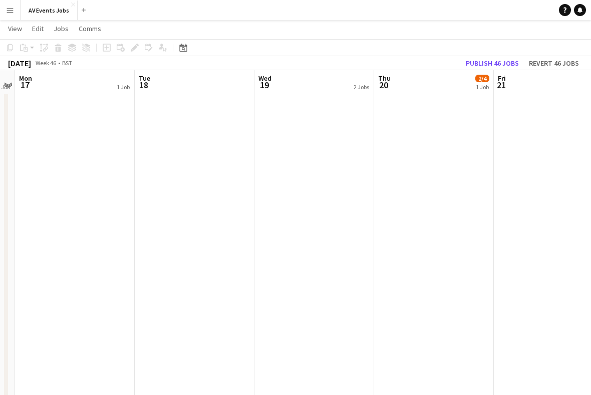
click at [186, 182] on app-date-cell at bounding box center [195, 165] width 120 height 586
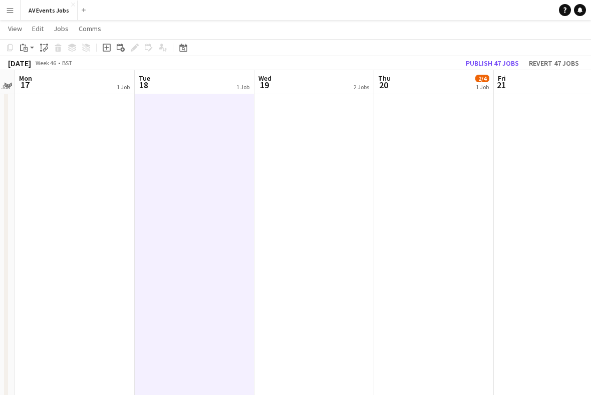
click at [310, 186] on app-date-cell "[PERSON_NAME] NOT AVAILABLE - DAYTIME [PERSON_NAME] NOT AVAILABLE - DAYTIME" at bounding box center [314, 165] width 120 height 586
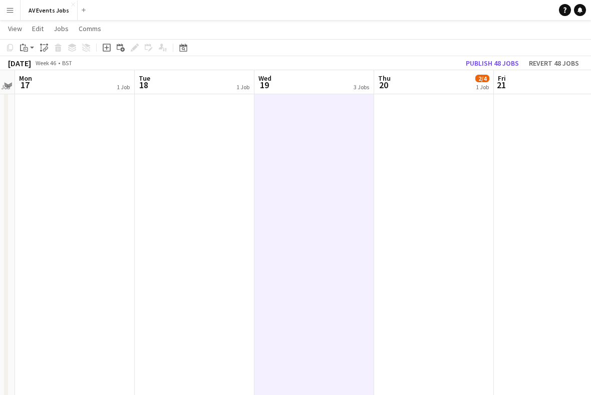
click at [426, 179] on app-date-cell "06:00-17:00 (11h) 2/4 Heathrow Business Expo pin Delta Marriott Heathrow 4 Role…" at bounding box center [434, 165] width 120 height 586
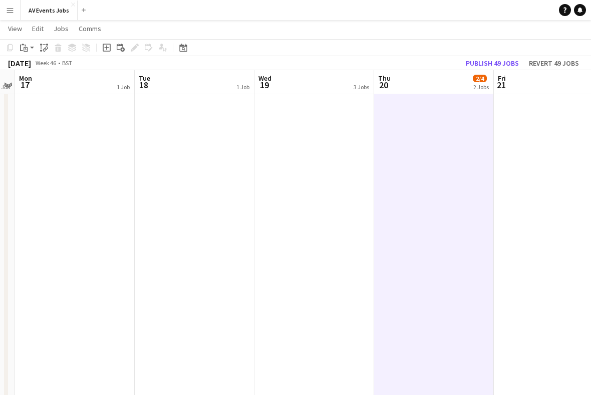
click at [547, 173] on app-date-cell "PENCIL: LO???? - Streaming conference?" at bounding box center [554, 165] width 120 height 586
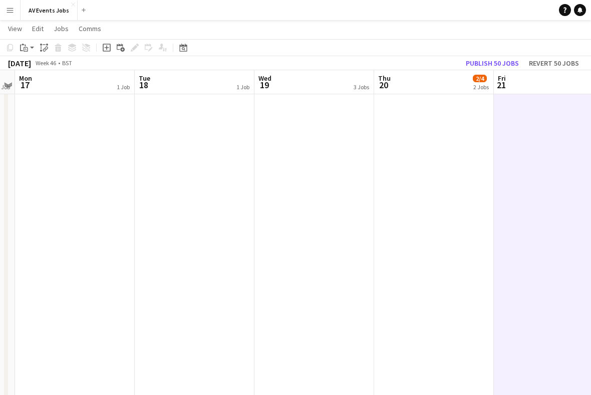
click at [186, 48] on icon "Date picker" at bounding box center [183, 48] width 8 height 8
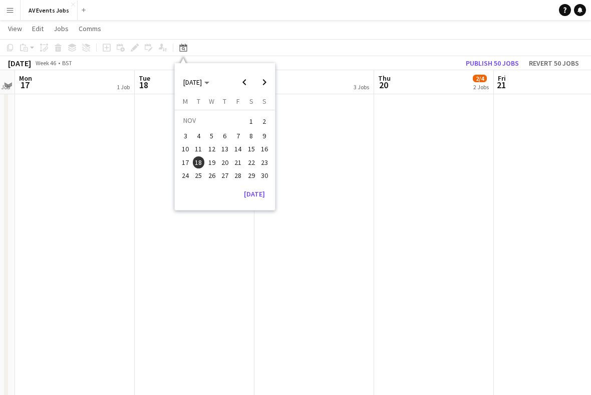
click at [256, 157] on span "22" at bounding box center [251, 162] width 12 height 12
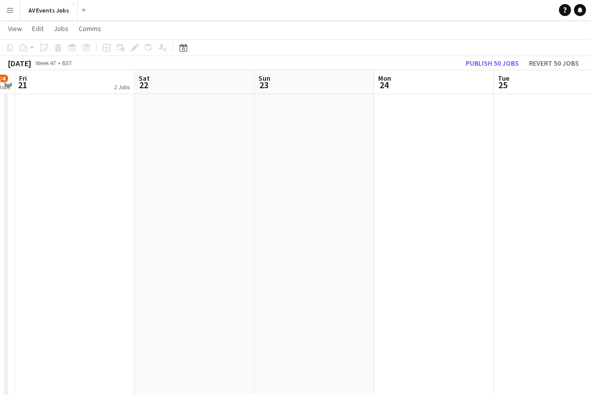
click at [99, 199] on app-date-cell "Draft GABBY NOT AVAILABLE PENCIL: LO???? - Streaming conference?" at bounding box center [75, 165] width 120 height 586
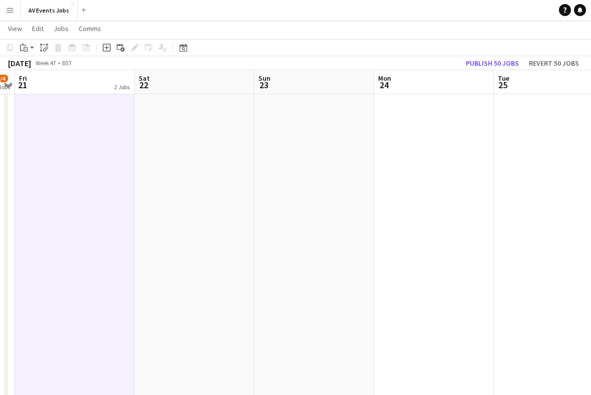
click at [204, 166] on app-date-cell at bounding box center [195, 165] width 120 height 586
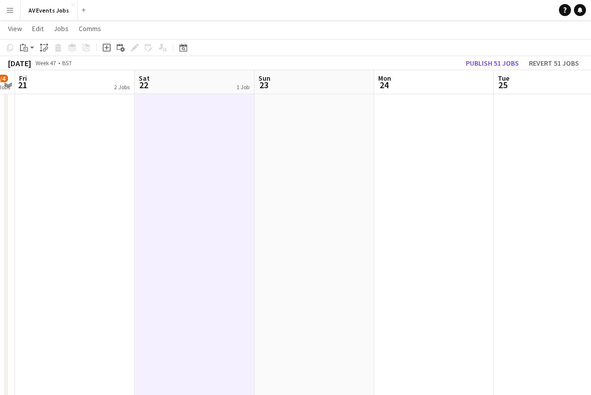
click at [322, 181] on app-date-cell at bounding box center [314, 165] width 120 height 586
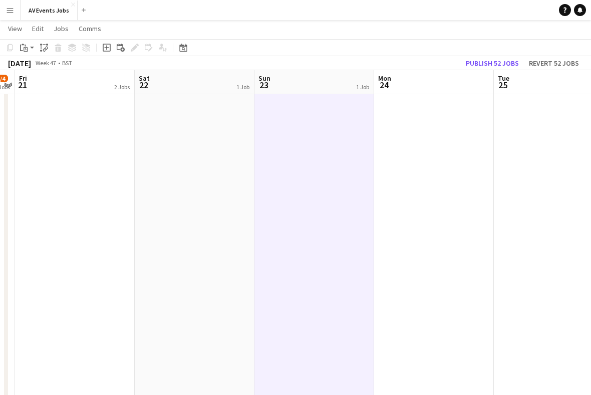
click at [436, 163] on app-date-cell at bounding box center [434, 165] width 120 height 586
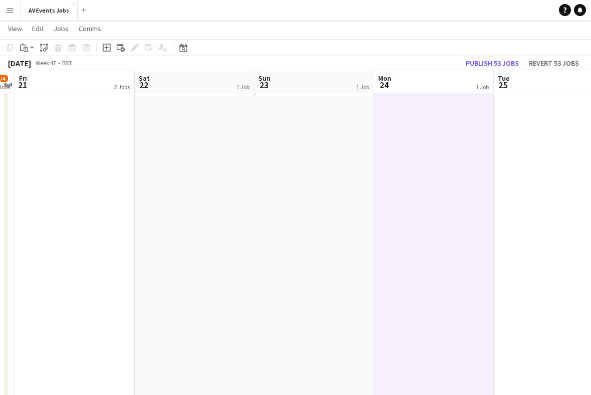
click at [534, 158] on app-date-cell at bounding box center [554, 165] width 120 height 586
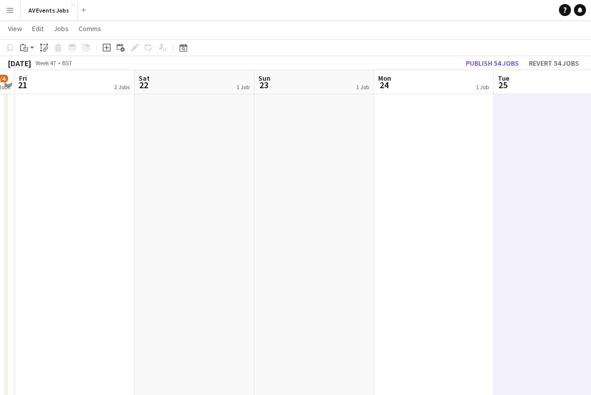
click at [186, 47] on icon at bounding box center [183, 48] width 8 height 8
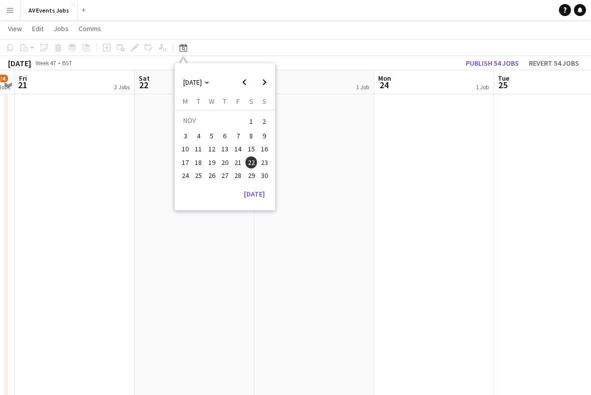
click at [215, 173] on span "26" at bounding box center [212, 175] width 12 height 12
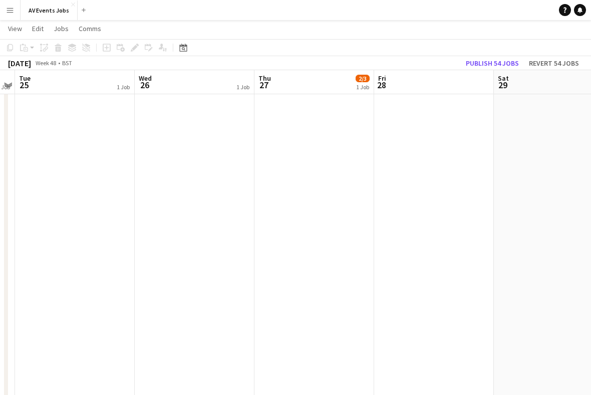
click at [194, 179] on app-date-cell "[PERSON_NAME] NOT AVAILABLE - DAYTIME" at bounding box center [195, 165] width 120 height 586
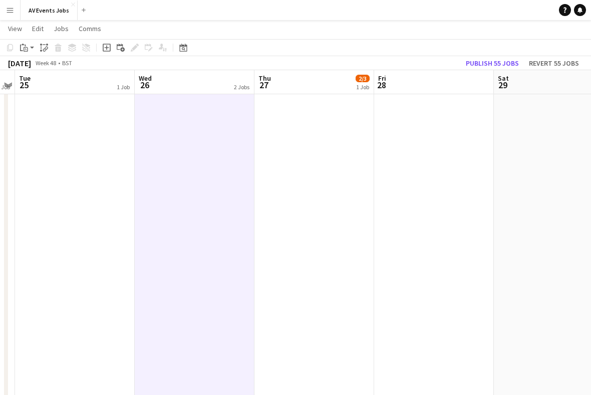
click at [332, 189] on app-date-cell "07:00-18:00 (11h) 2/3 [GEOGRAPHIC_DATA]: 125814 | VM02 Technology Products Full…" at bounding box center [314, 165] width 120 height 586
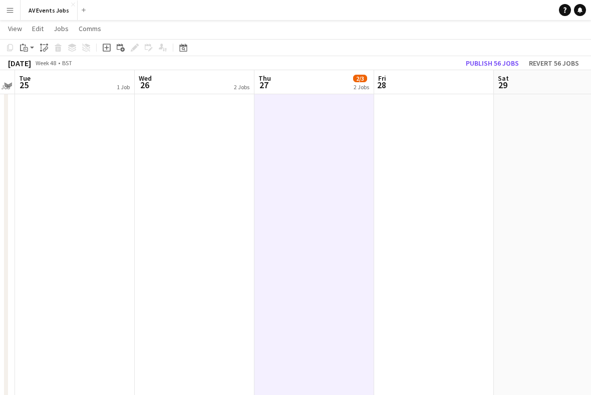
click at [450, 176] on app-date-cell at bounding box center [434, 165] width 120 height 586
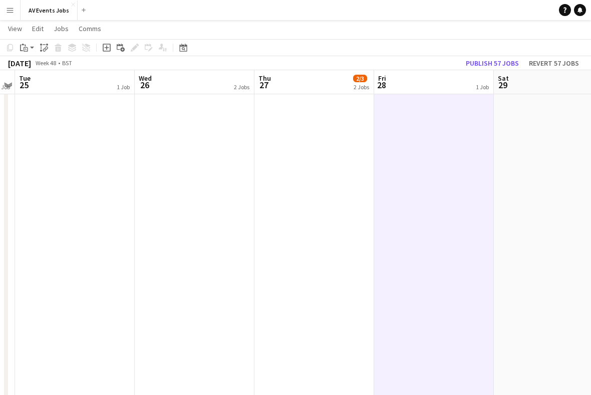
click at [528, 174] on app-date-cell at bounding box center [554, 165] width 120 height 586
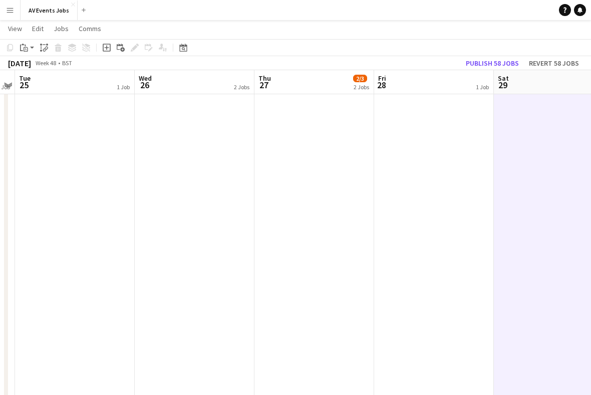
click at [186, 48] on icon "Date picker" at bounding box center [183, 48] width 8 height 8
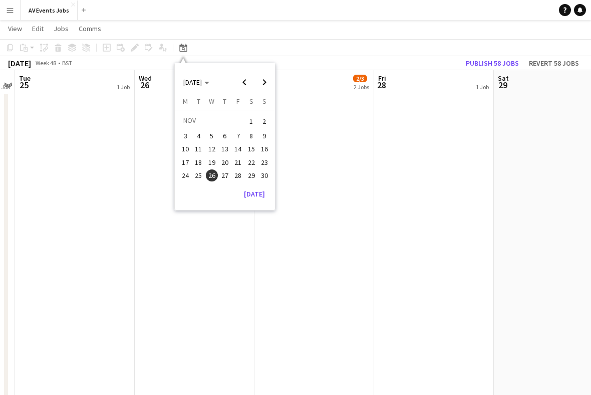
click at [269, 173] on span "30" at bounding box center [264, 175] width 12 height 12
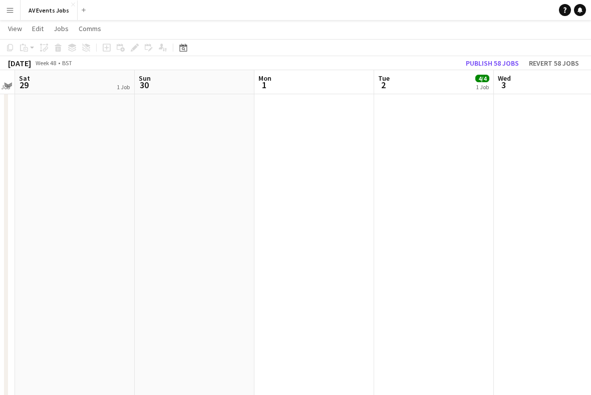
click at [189, 194] on app-date-cell at bounding box center [195, 165] width 120 height 586
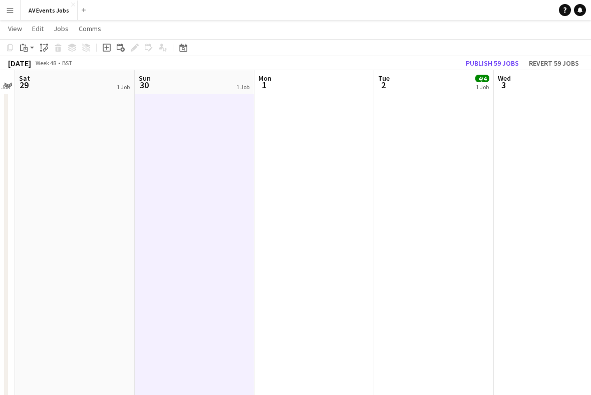
click at [505, 65] on button "Publish 59 jobs" at bounding box center [492, 63] width 61 height 13
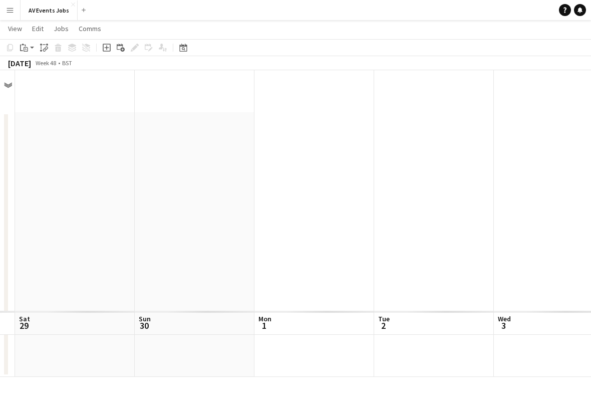
scroll to position [0, 0]
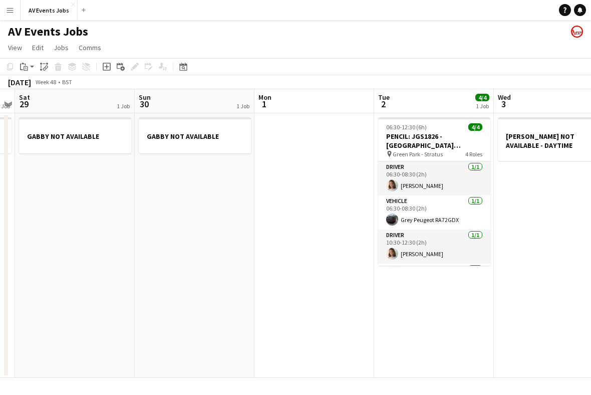
click at [182, 67] on icon at bounding box center [184, 68] width 4 height 4
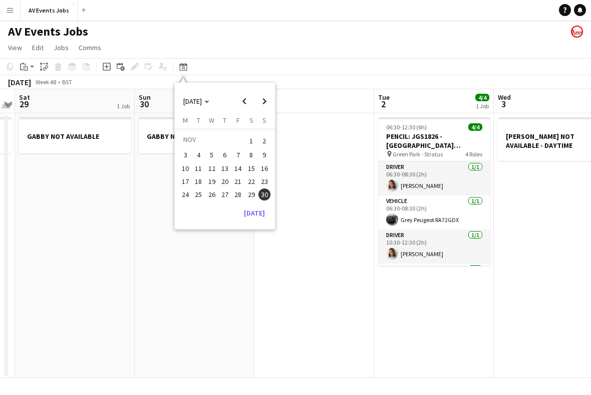
click at [257, 213] on button "[DATE]" at bounding box center [254, 213] width 29 height 16
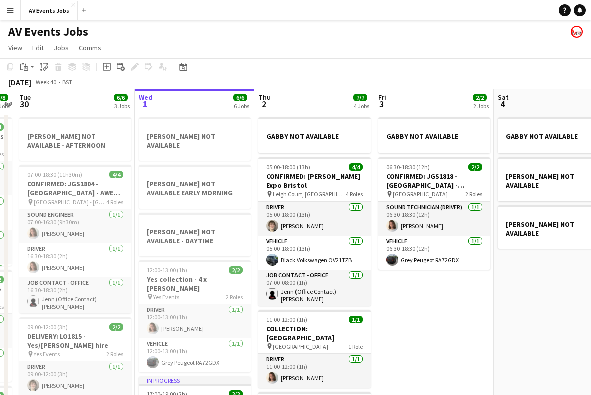
click at [184, 69] on icon at bounding box center [184, 68] width 4 height 4
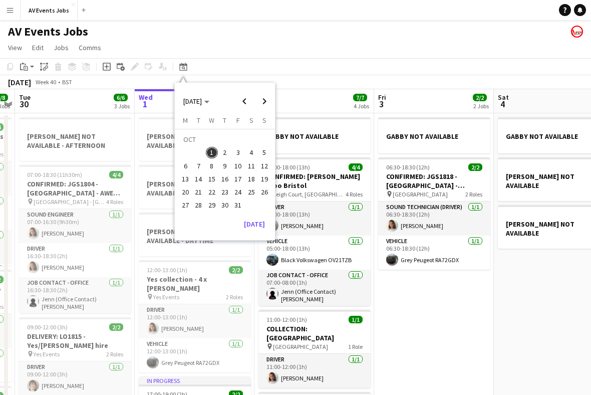
click at [226, 177] on span "16" at bounding box center [225, 179] width 12 height 12
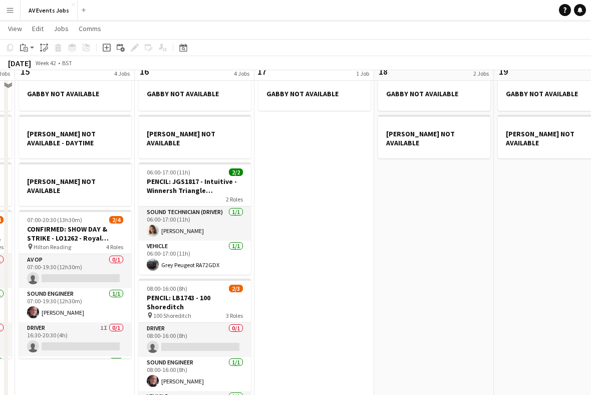
scroll to position [56, 0]
